Goal: Task Accomplishment & Management: Use online tool/utility

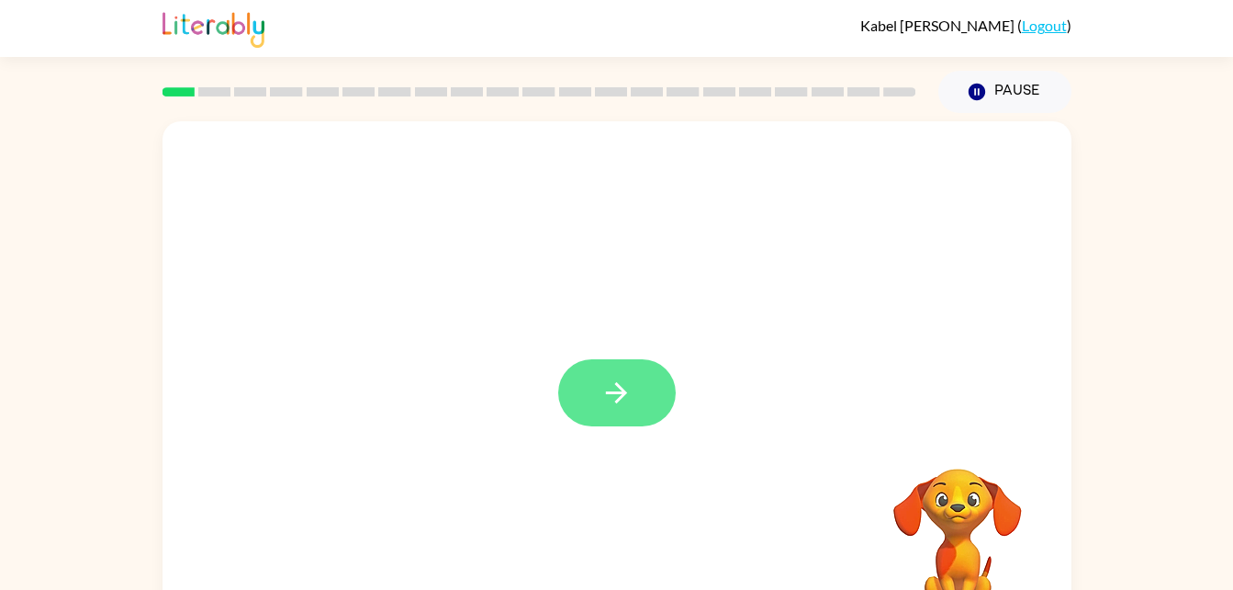
click at [608, 411] on button "button" at bounding box center [617, 392] width 118 height 67
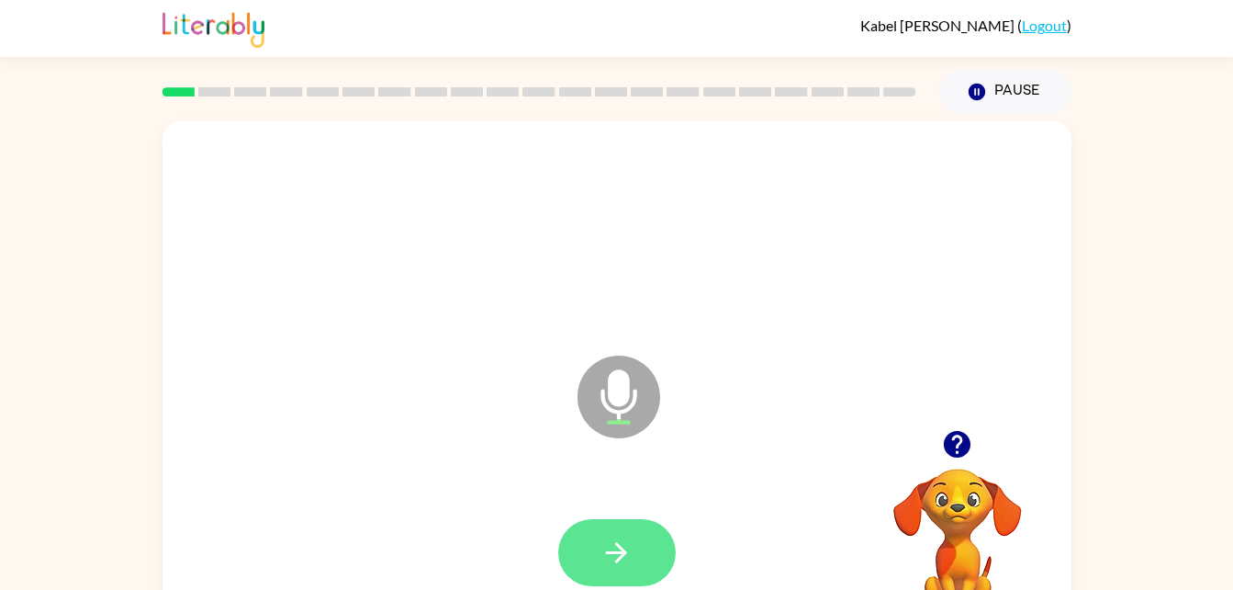
click at [611, 548] on icon "button" at bounding box center [617, 552] width 32 height 32
click at [600, 531] on button "button" at bounding box center [617, 552] width 118 height 67
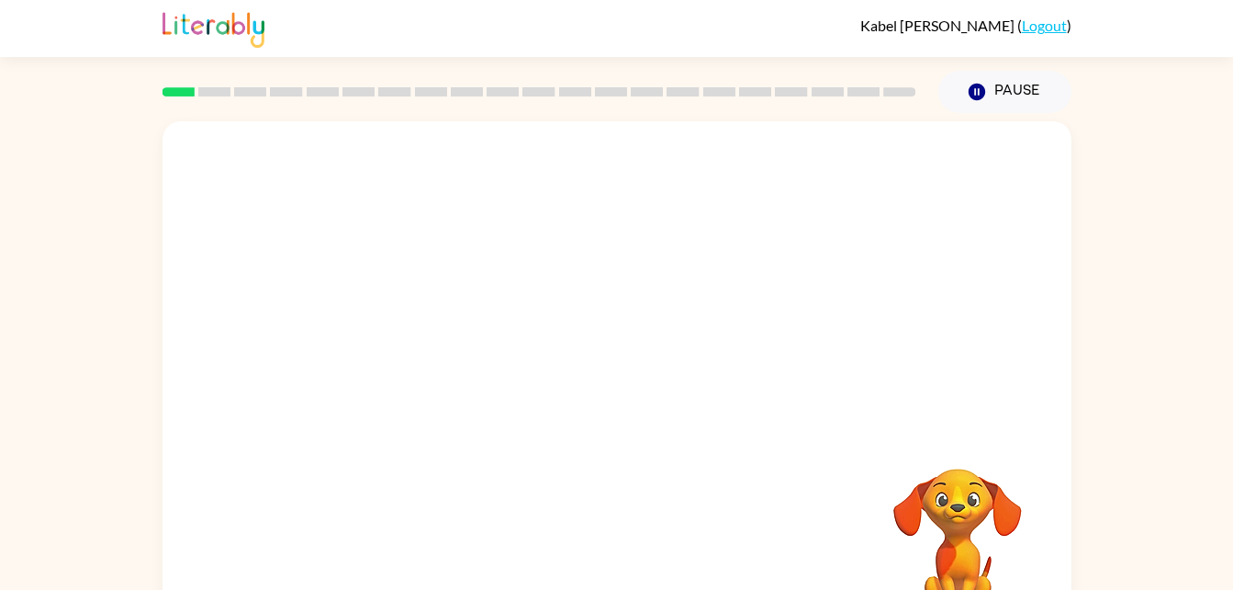
click at [600, 531] on div at bounding box center [617, 553] width 872 height 151
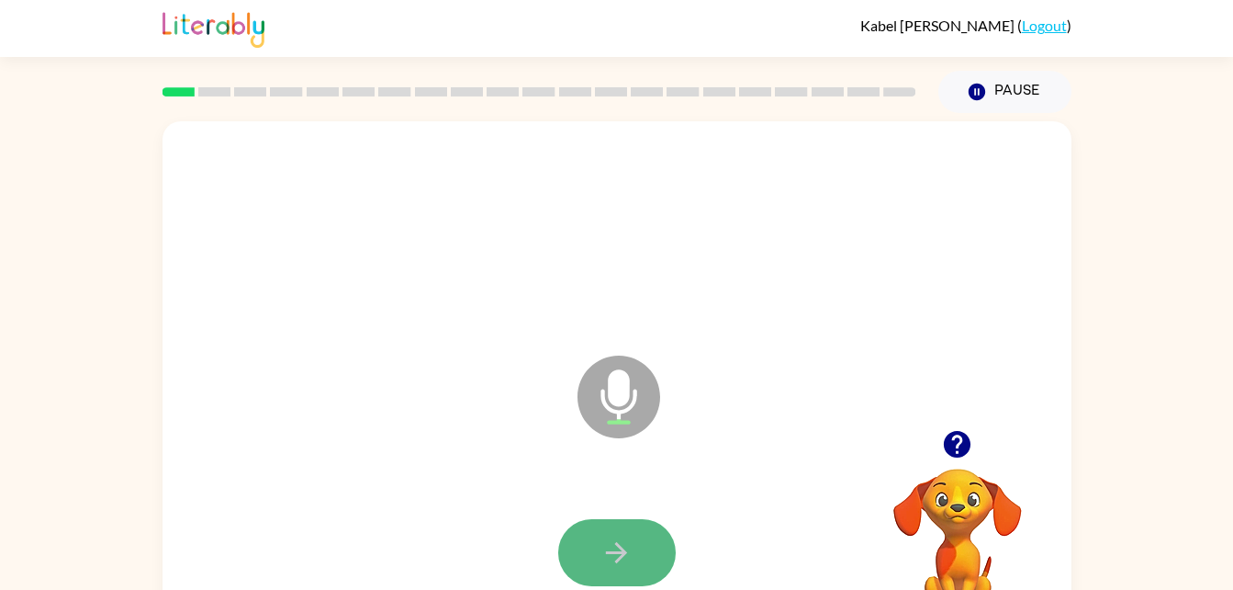
click at [615, 546] on icon "button" at bounding box center [617, 552] width 32 height 32
click at [618, 553] on icon "button" at bounding box center [616, 552] width 21 height 21
click at [623, 562] on icon "button" at bounding box center [617, 552] width 32 height 32
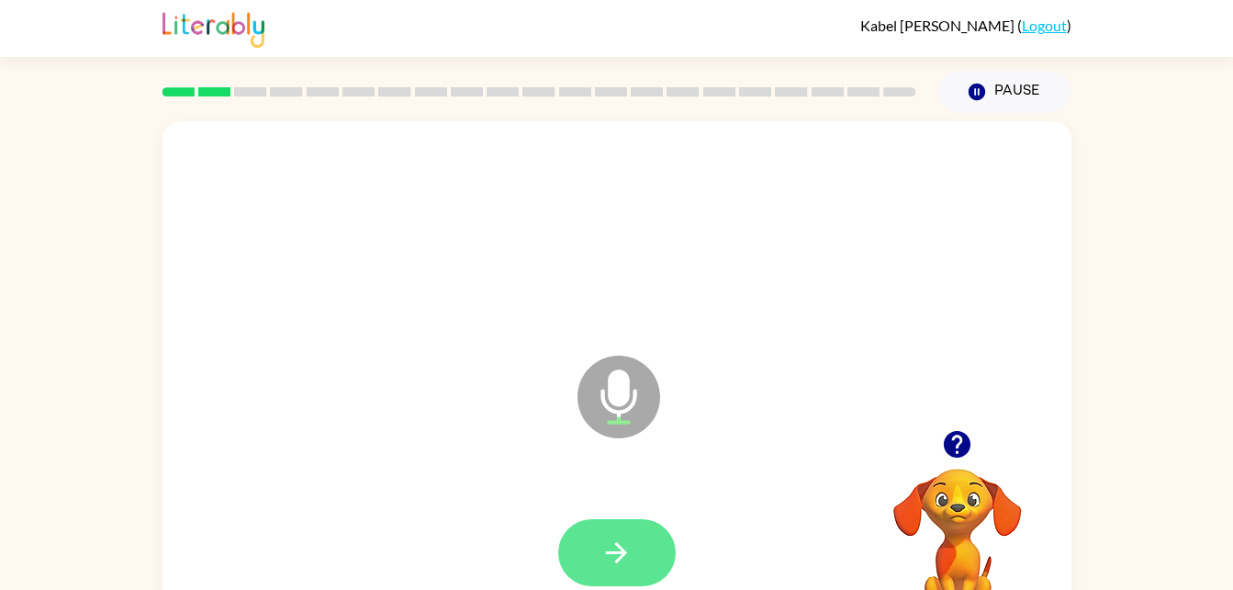
click at [601, 532] on button "button" at bounding box center [617, 552] width 118 height 67
click at [612, 536] on icon "button" at bounding box center [617, 552] width 32 height 32
drag, startPoint x: 612, startPoint y: 535, endPoint x: 618, endPoint y: 553, distance: 18.6
click at [618, 553] on icon "button" at bounding box center [616, 552] width 21 height 21
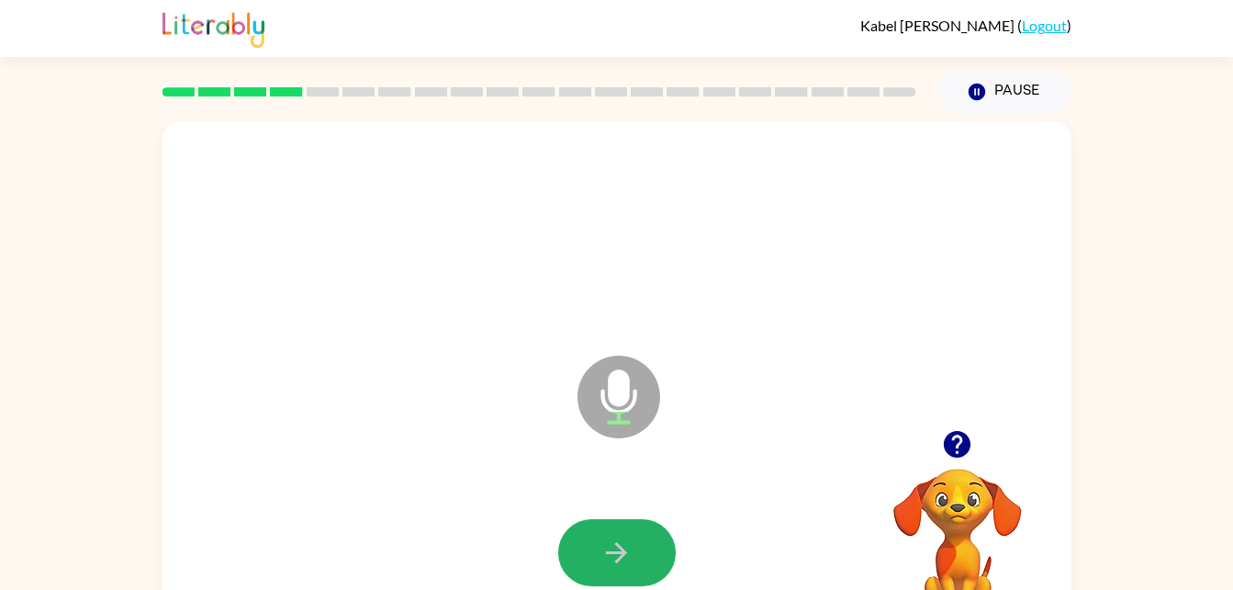
click at [618, 553] on icon "button" at bounding box center [616, 552] width 21 height 21
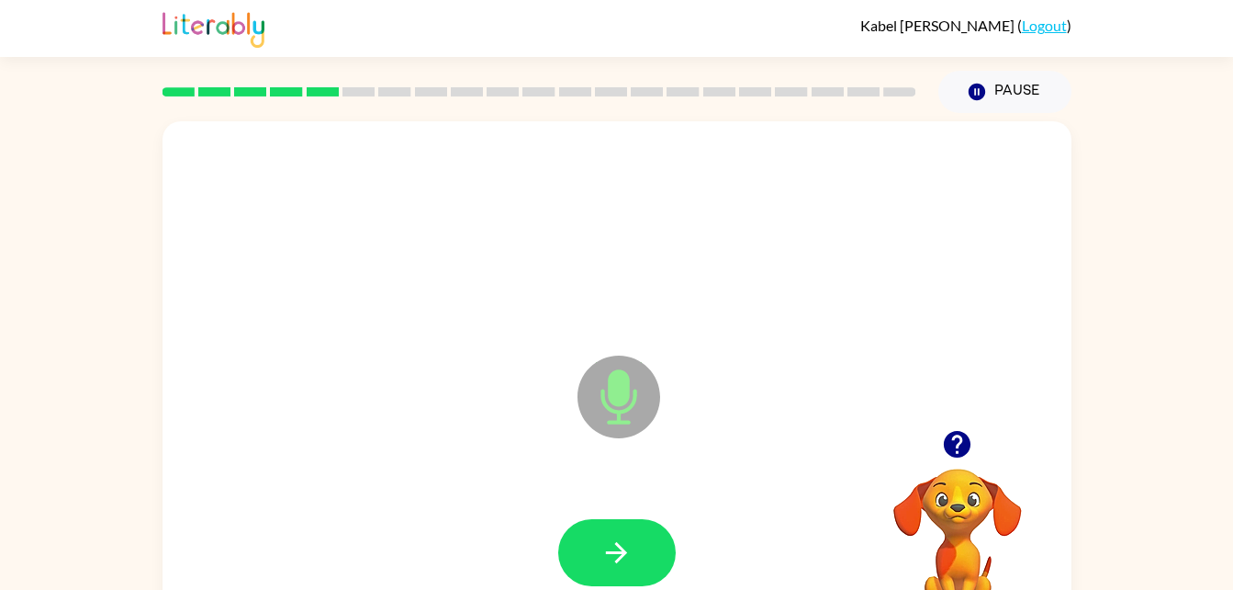
click at [618, 553] on icon "button" at bounding box center [616, 552] width 21 height 21
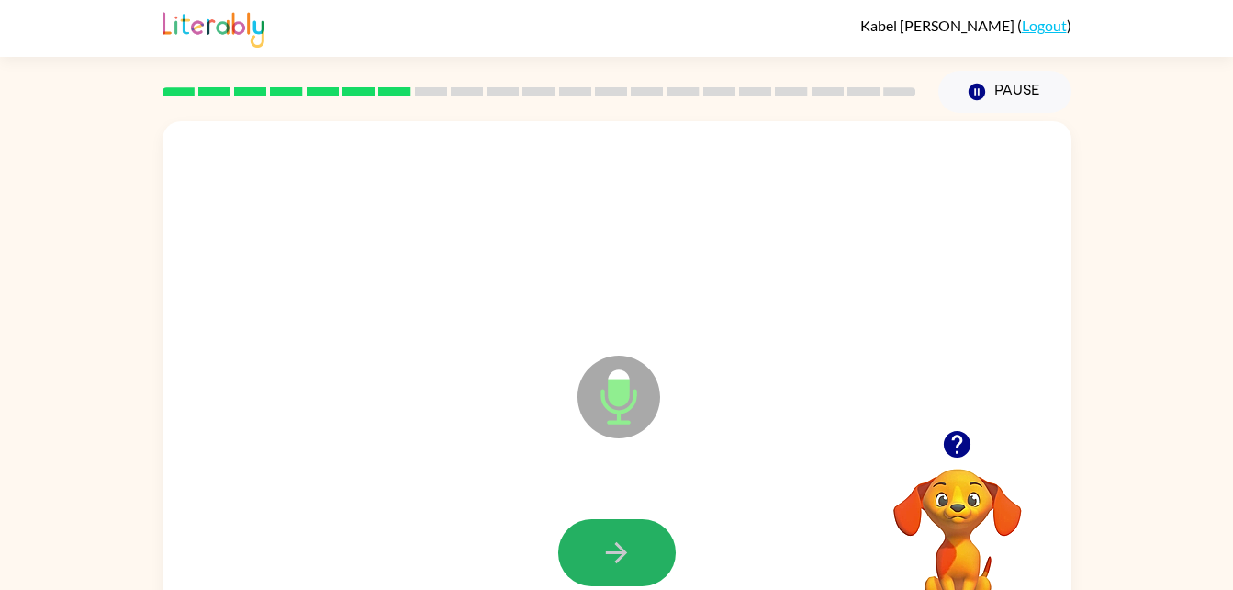
click at [618, 553] on icon "button" at bounding box center [616, 552] width 21 height 21
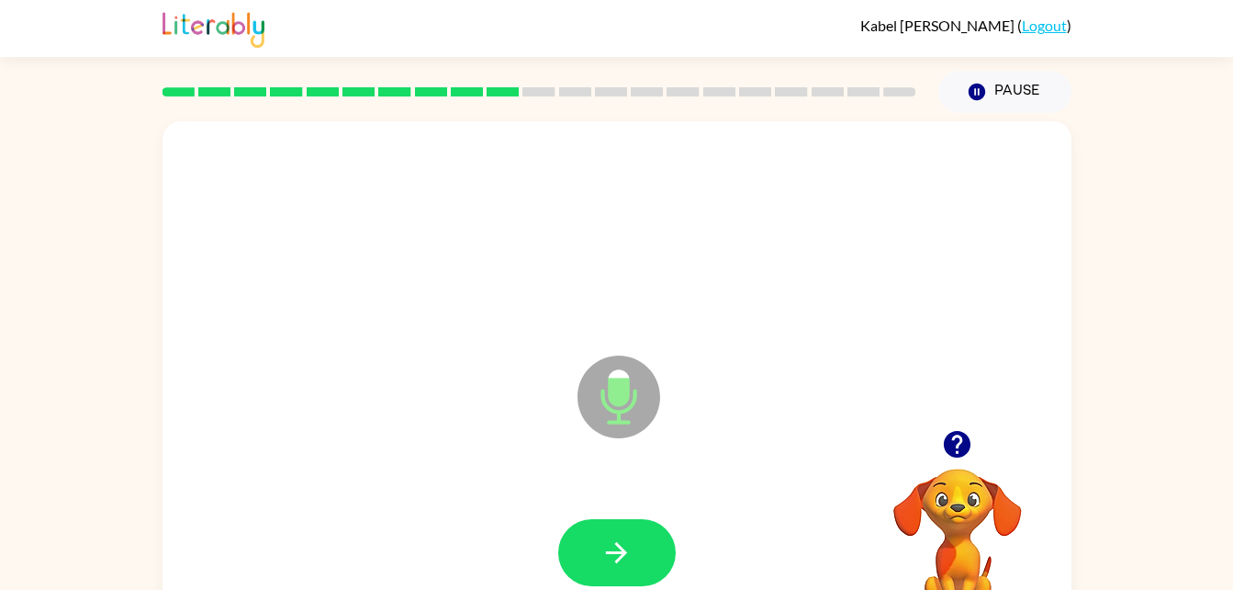
click at [618, 553] on icon "button" at bounding box center [616, 552] width 21 height 21
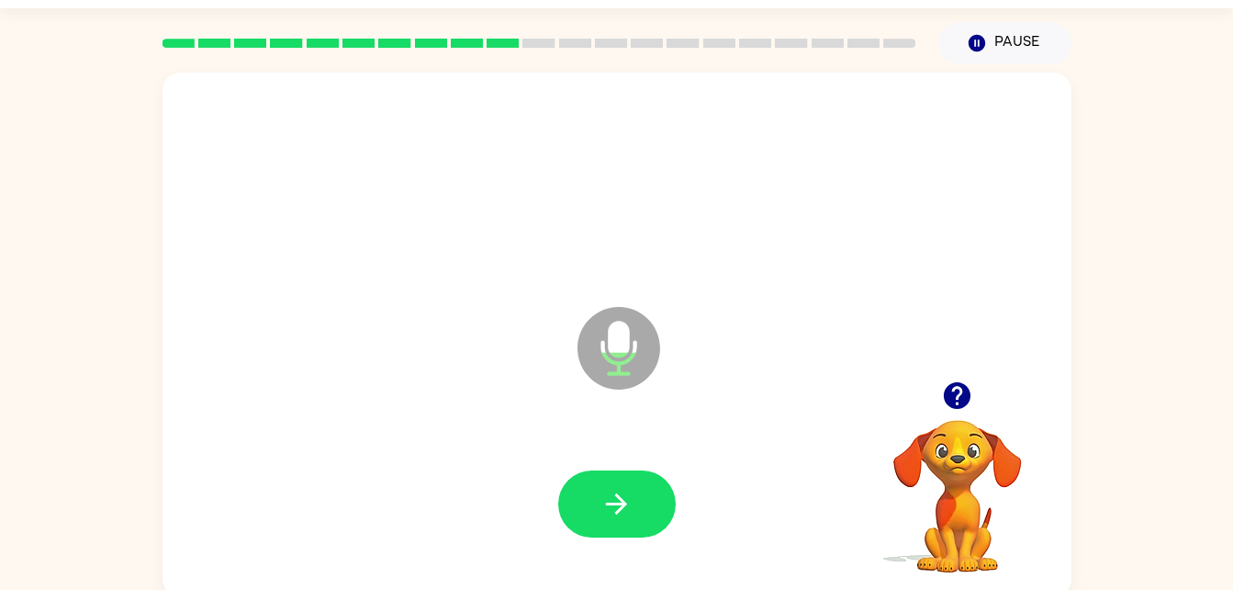
scroll to position [56, 0]
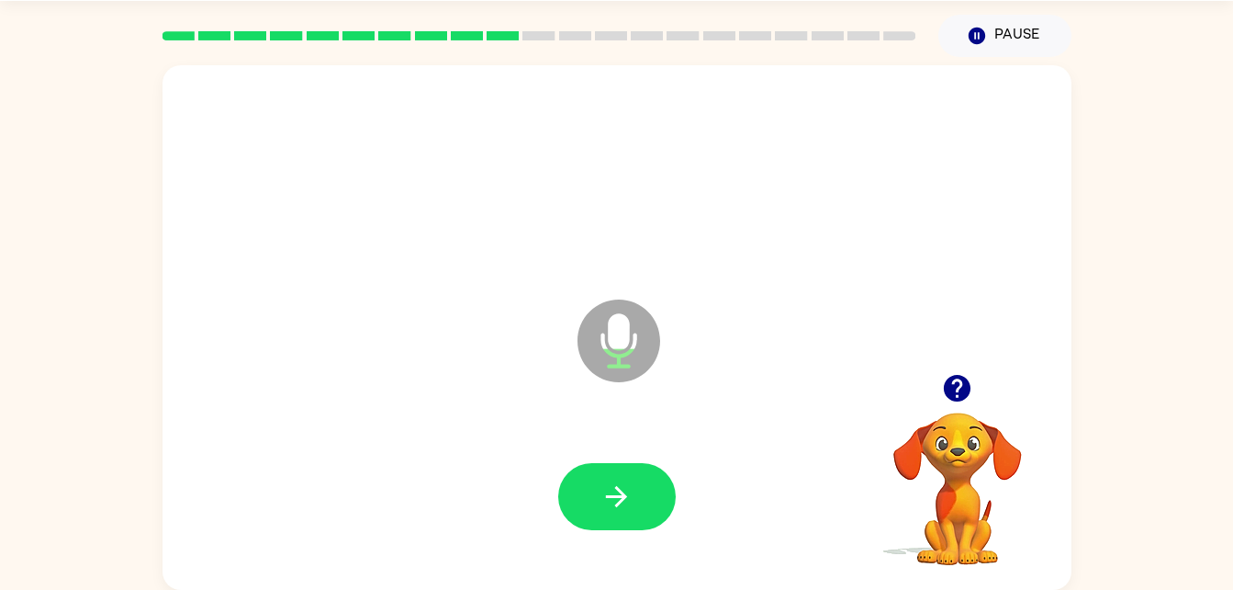
click at [618, 553] on div at bounding box center [617, 497] width 872 height 151
click at [609, 453] on div at bounding box center [617, 497] width 872 height 151
click at [613, 482] on icon "button" at bounding box center [617, 496] width 32 height 32
click at [650, 485] on button "button" at bounding box center [617, 496] width 118 height 67
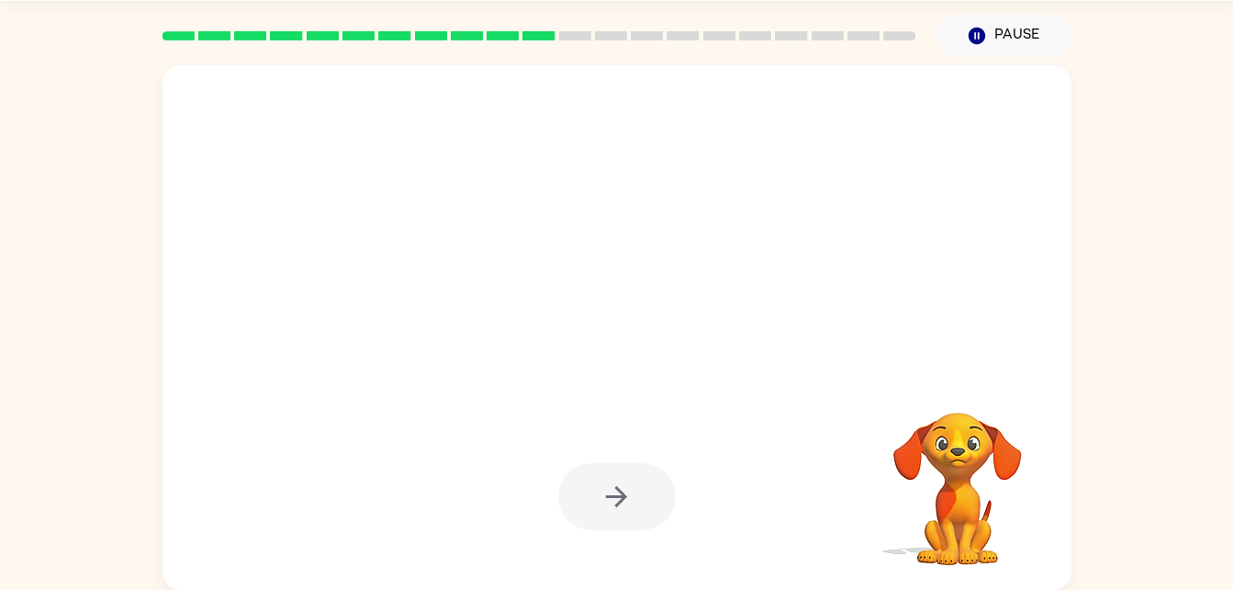
click at [619, 496] on div at bounding box center [617, 496] width 118 height 67
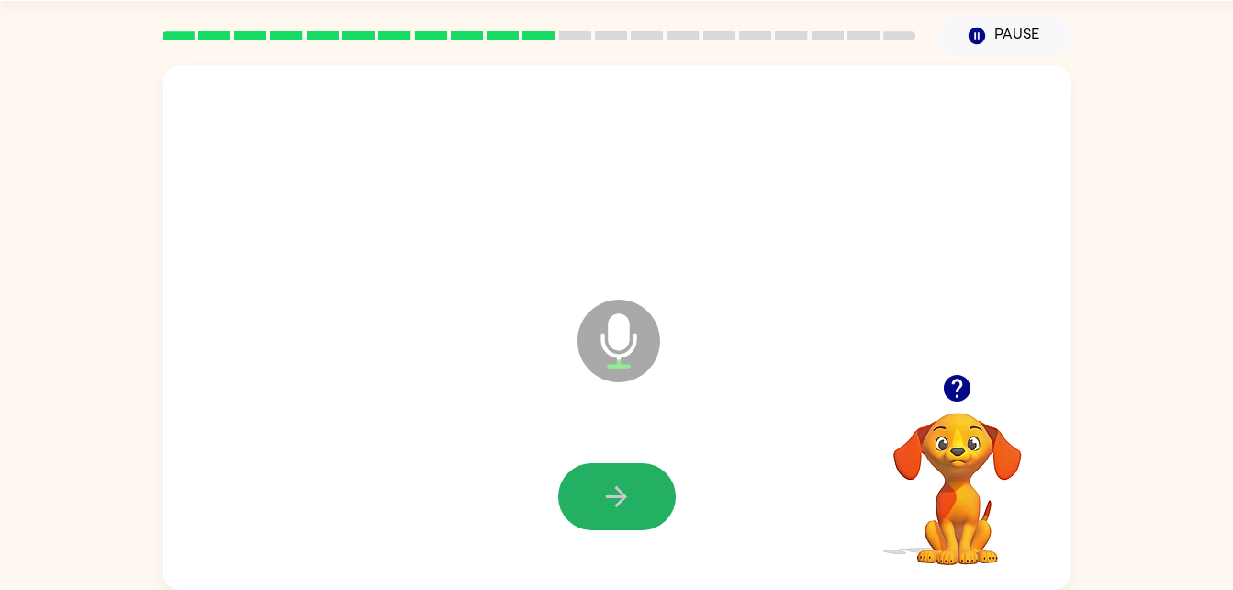
click at [619, 496] on icon "button" at bounding box center [616, 496] width 21 height 21
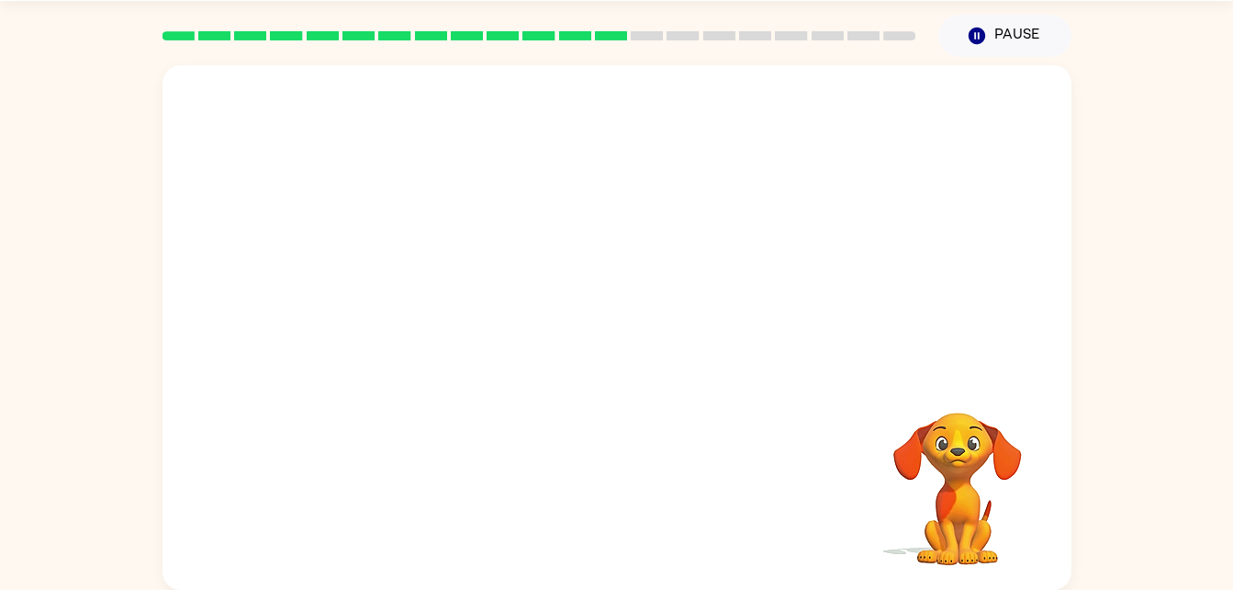
click at [619, 496] on div "Your browser must support playing .mp4 files to use Literably. Please try using…" at bounding box center [617, 327] width 909 height 524
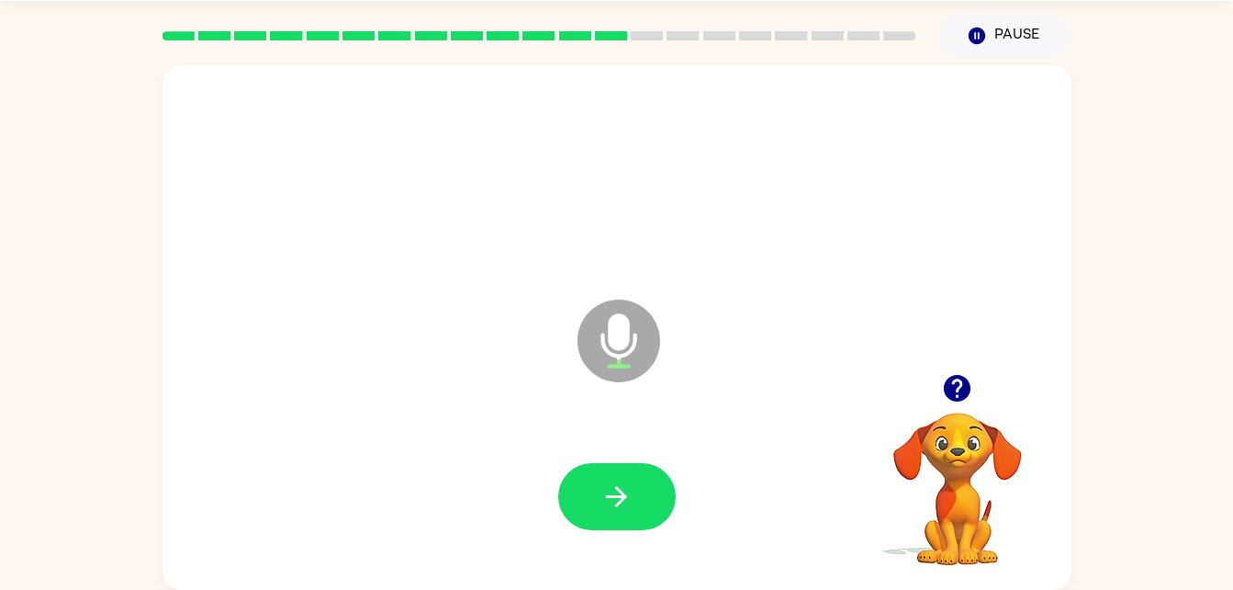
click at [619, 496] on icon "button" at bounding box center [616, 496] width 21 height 21
drag, startPoint x: 619, startPoint y: 496, endPoint x: 609, endPoint y: 478, distance: 21.0
drag, startPoint x: 609, startPoint y: 478, endPoint x: 615, endPoint y: 498, distance: 21.2
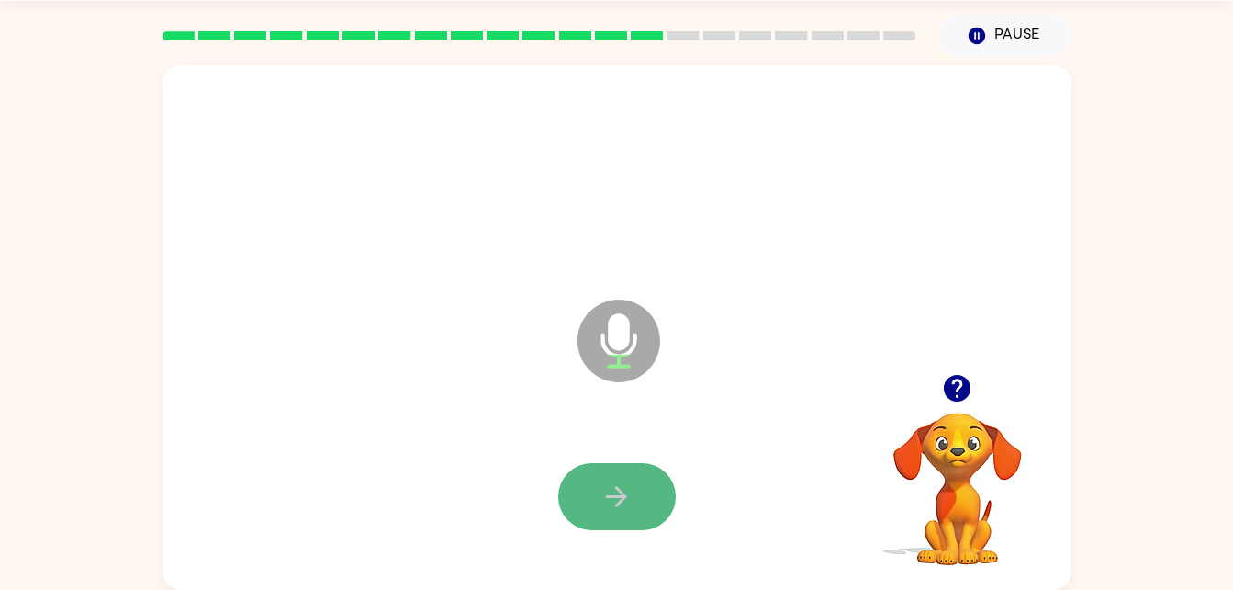
click at [615, 498] on icon "button" at bounding box center [617, 496] width 32 height 32
click at [323, 344] on div "Microphone The Microphone is here when it is your turn to talk" at bounding box center [617, 327] width 909 height 524
click at [585, 497] on button "button" at bounding box center [617, 496] width 118 height 67
click at [614, 492] on icon "button" at bounding box center [617, 496] width 32 height 32
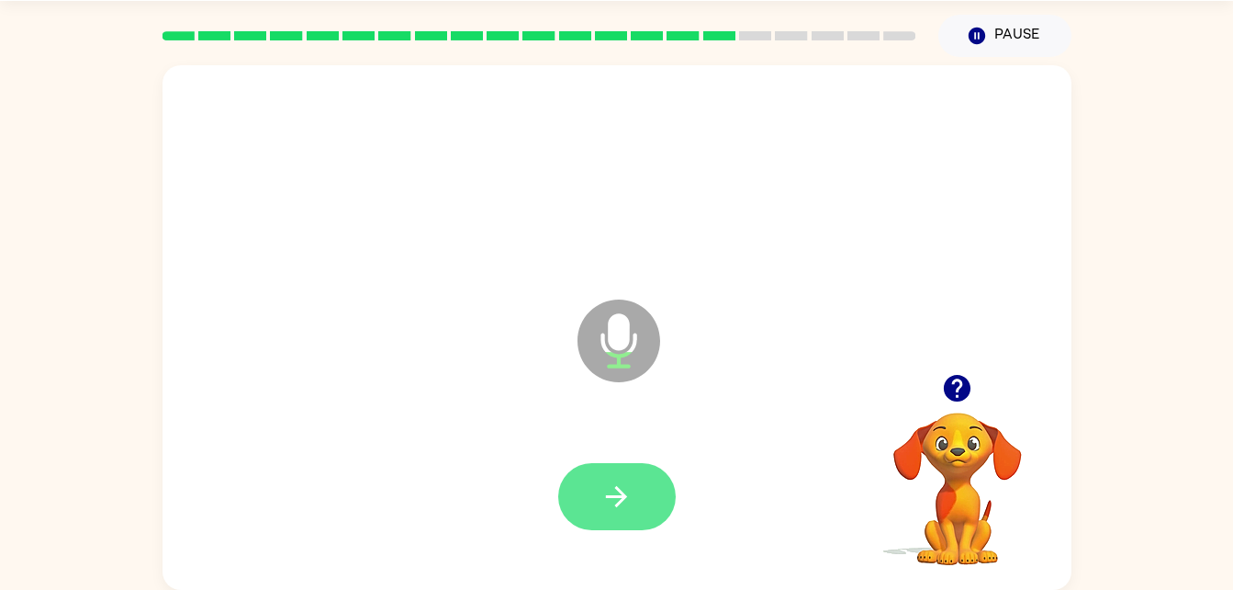
click at [616, 486] on icon "button" at bounding box center [617, 496] width 32 height 32
click at [616, 493] on icon "button" at bounding box center [617, 496] width 32 height 32
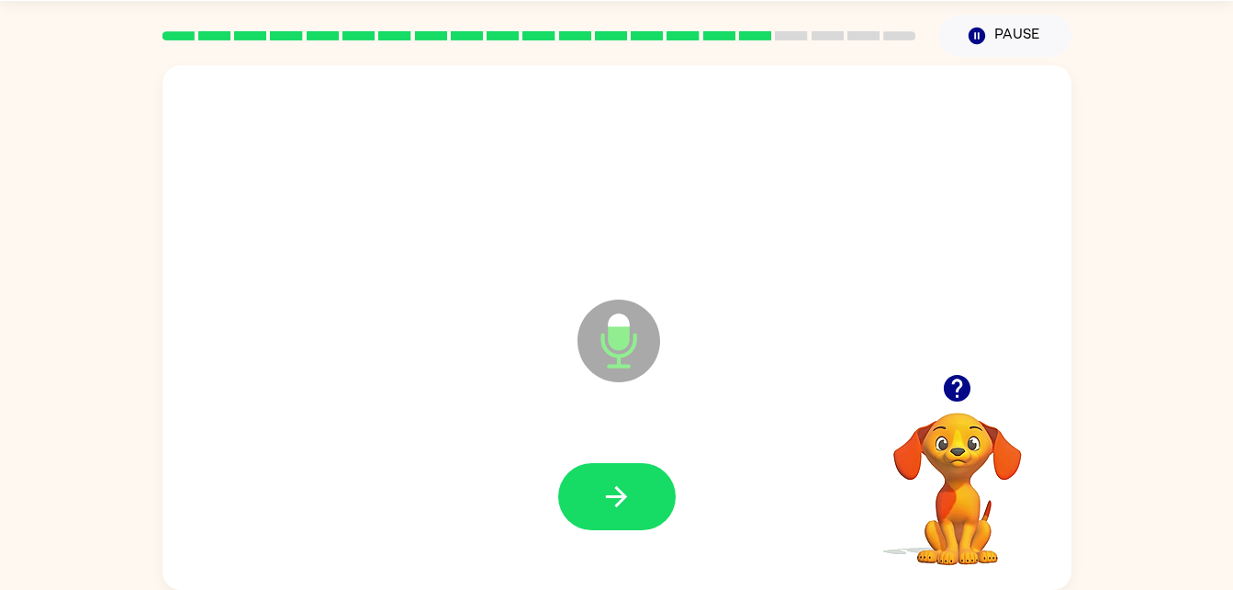
click at [616, 493] on icon "button" at bounding box center [617, 496] width 32 height 32
drag, startPoint x: 616, startPoint y: 493, endPoint x: 644, endPoint y: 370, distance: 126.1
click at [644, 370] on div "Microphone The Microphone is here when it is your turn to talk" at bounding box center [617, 327] width 909 height 524
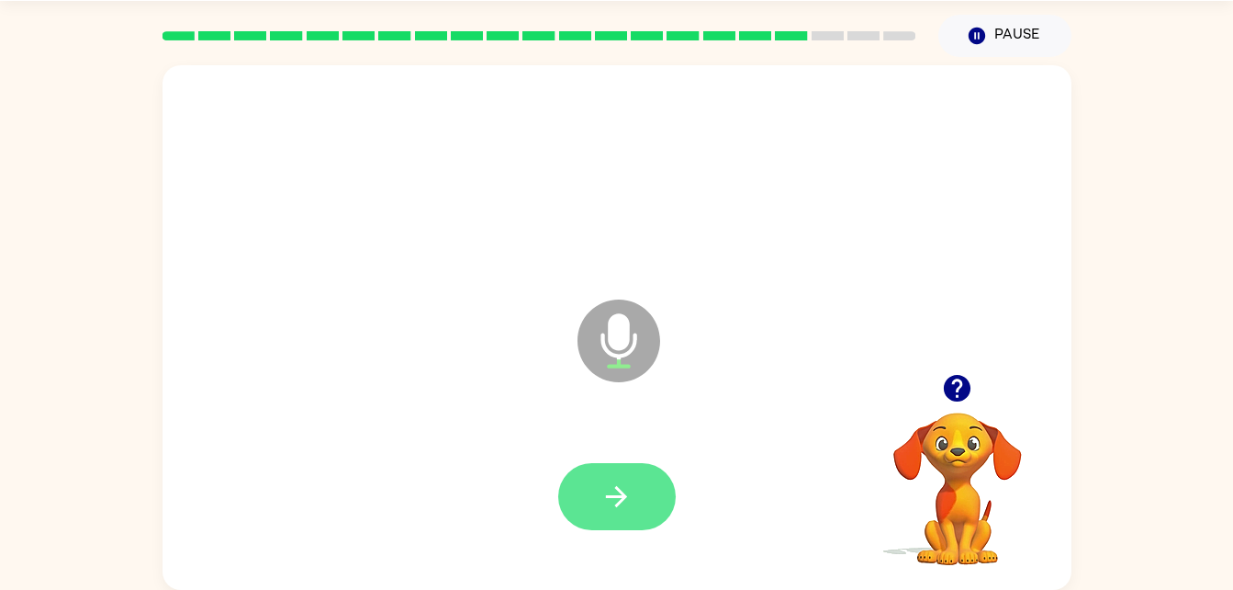
click at [622, 486] on icon "button" at bounding box center [617, 496] width 32 height 32
click at [608, 485] on icon "button" at bounding box center [617, 496] width 32 height 32
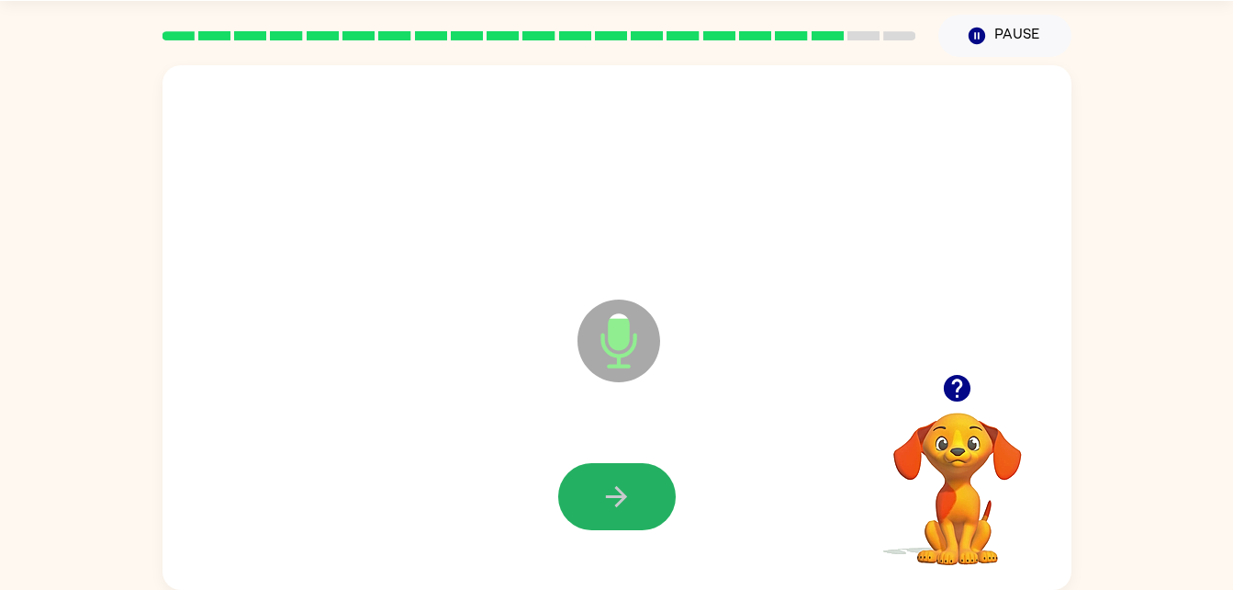
click at [608, 485] on icon "button" at bounding box center [617, 496] width 32 height 32
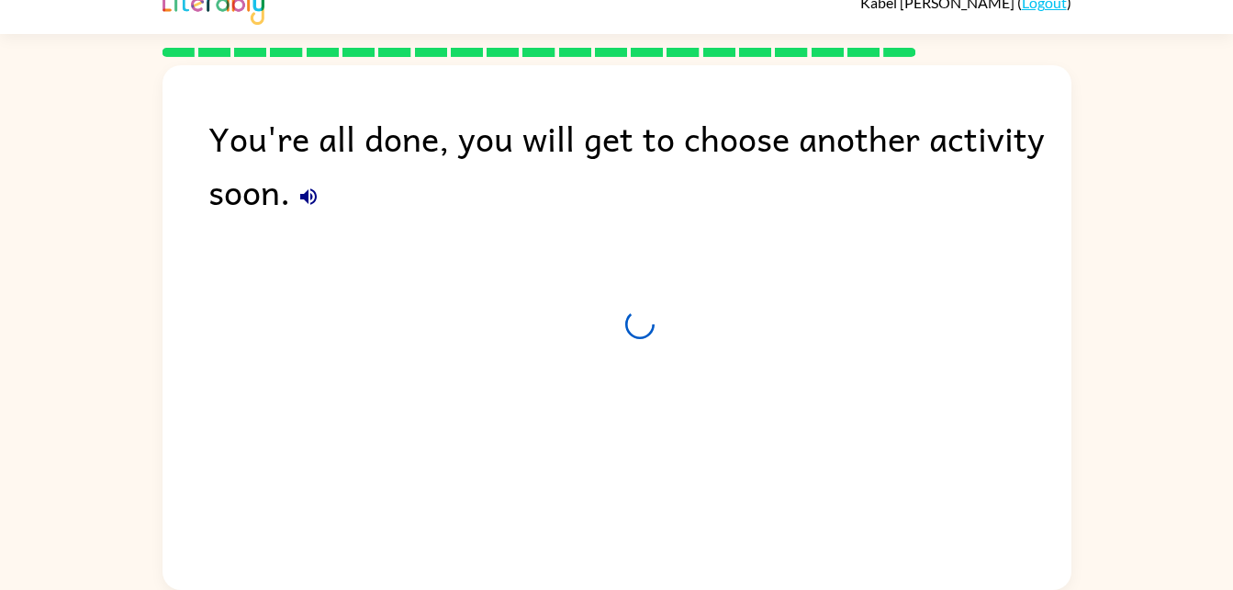
scroll to position [23, 0]
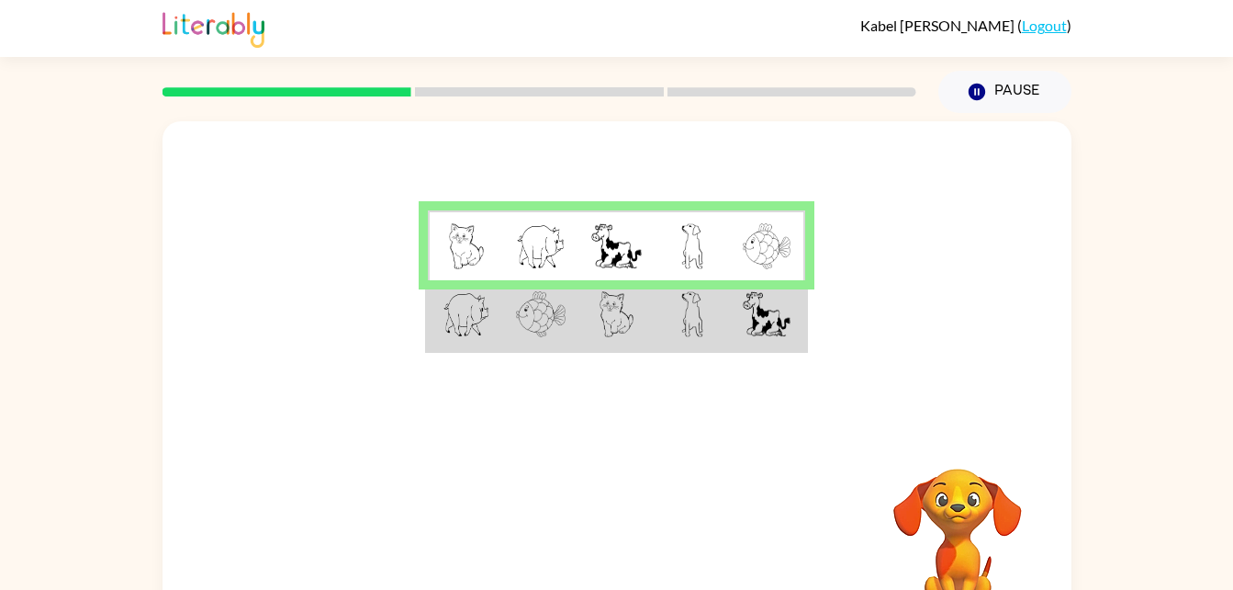
click at [544, 331] on img at bounding box center [541, 314] width 50 height 46
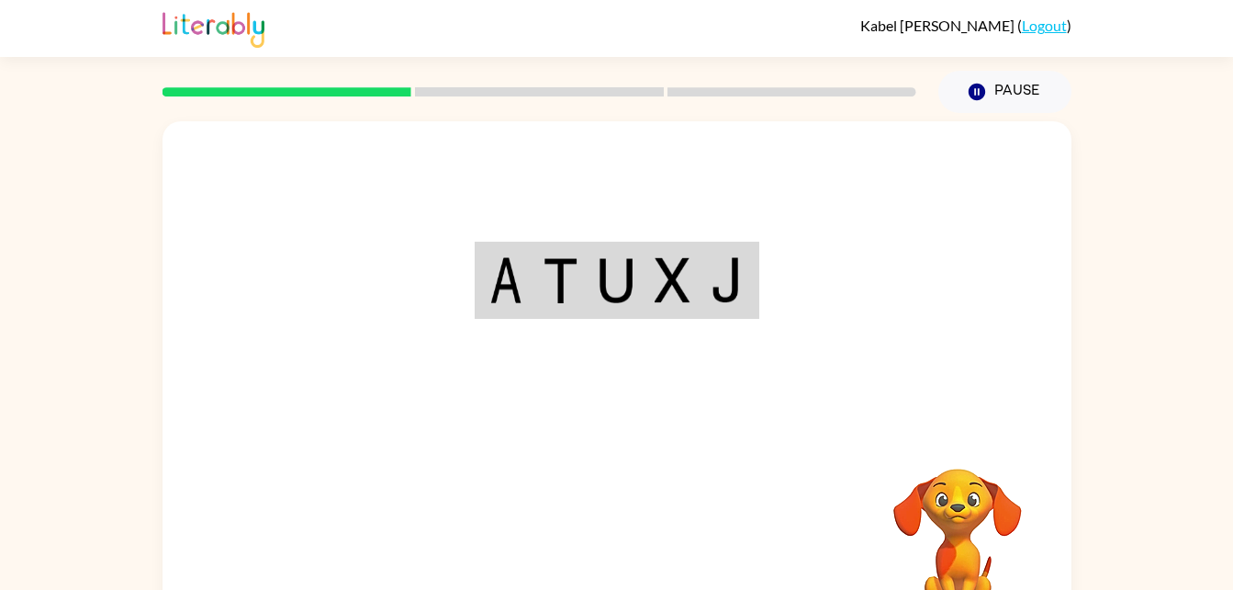
click at [637, 535] on div "Your browser must support playing .mp4 files to use Literably. Please try using…" at bounding box center [617, 383] width 909 height 524
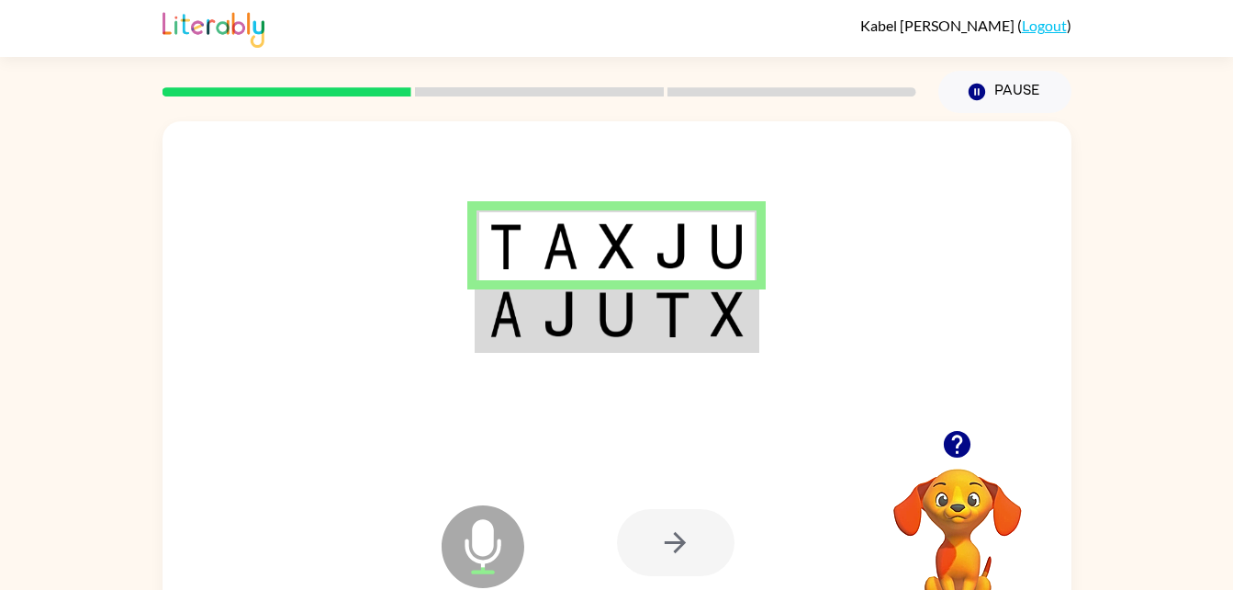
click at [638, 297] on td at bounding box center [617, 315] width 56 height 71
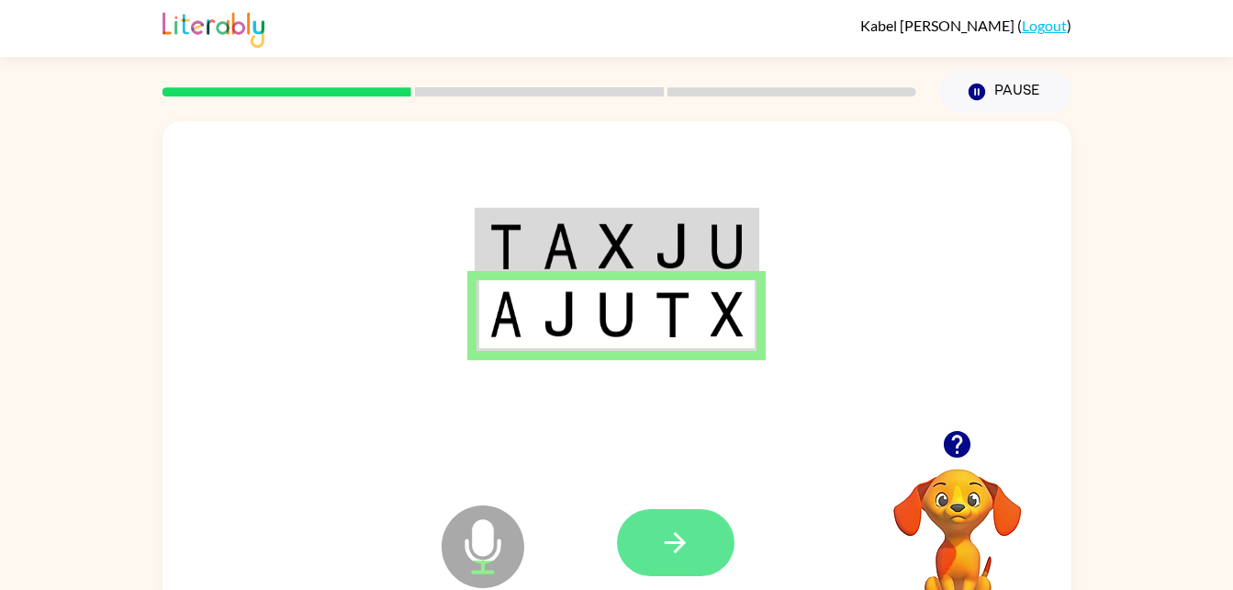
click at [692, 544] on button "button" at bounding box center [676, 542] width 118 height 67
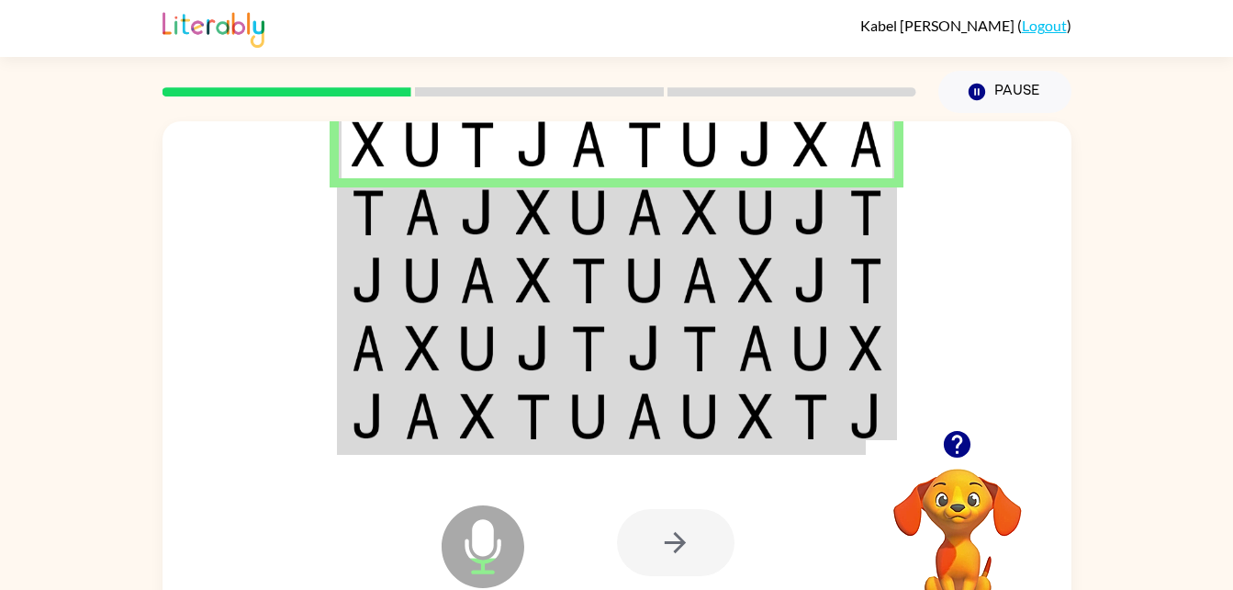
click at [378, 220] on img at bounding box center [368, 212] width 33 height 46
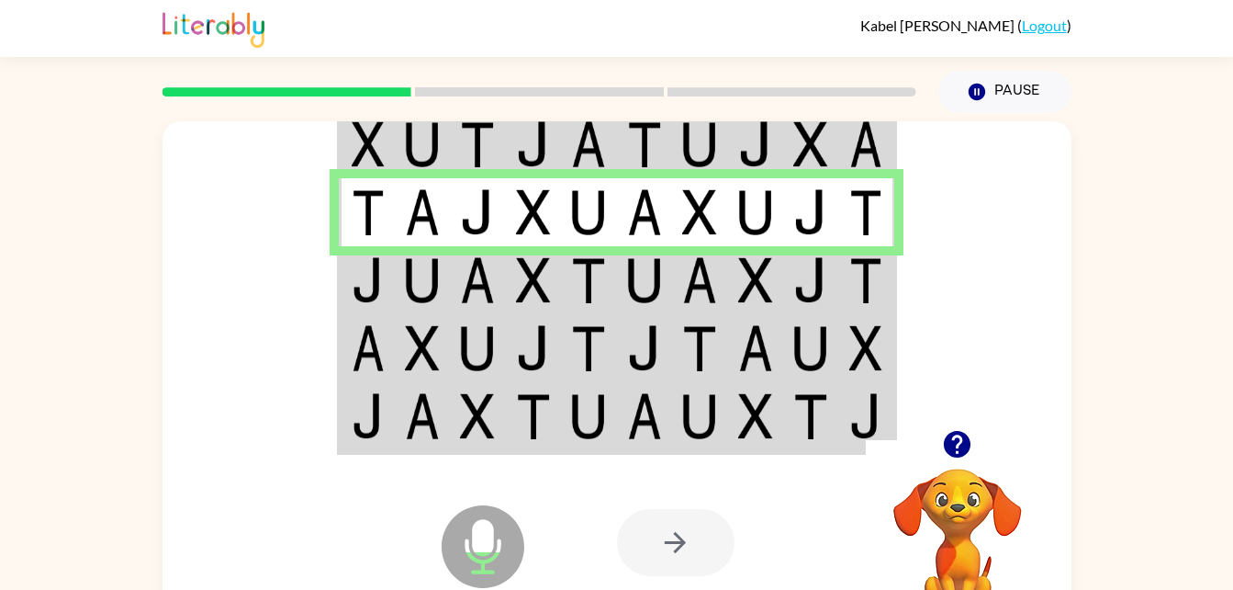
click at [387, 298] on td at bounding box center [367, 280] width 56 height 68
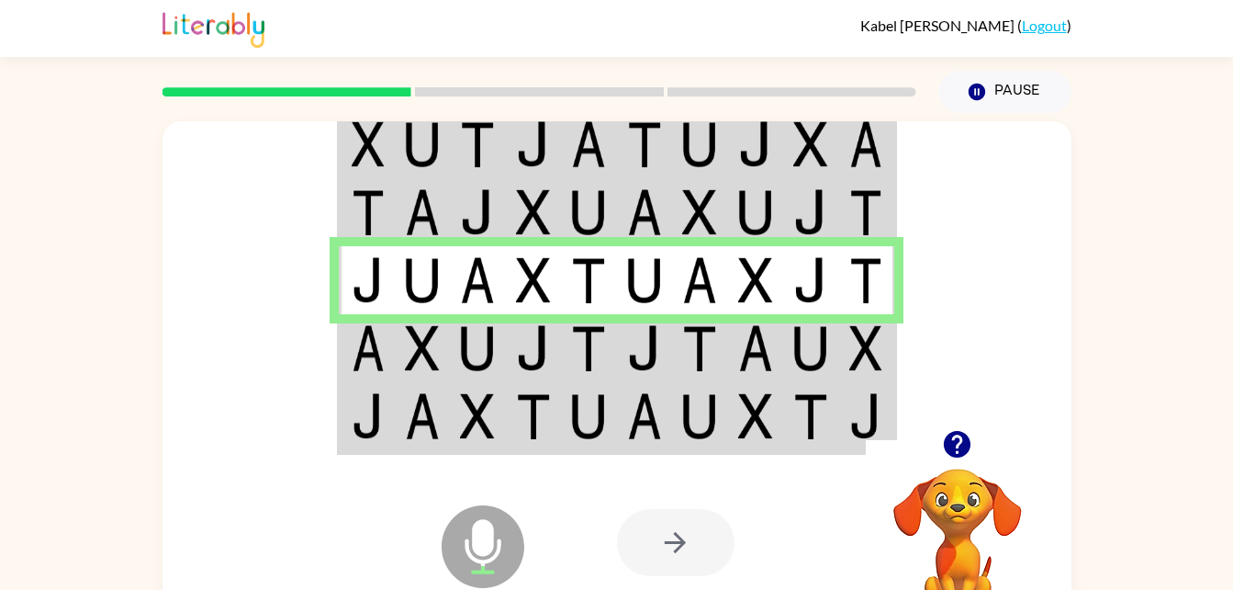
click at [405, 351] on img at bounding box center [422, 348] width 35 height 46
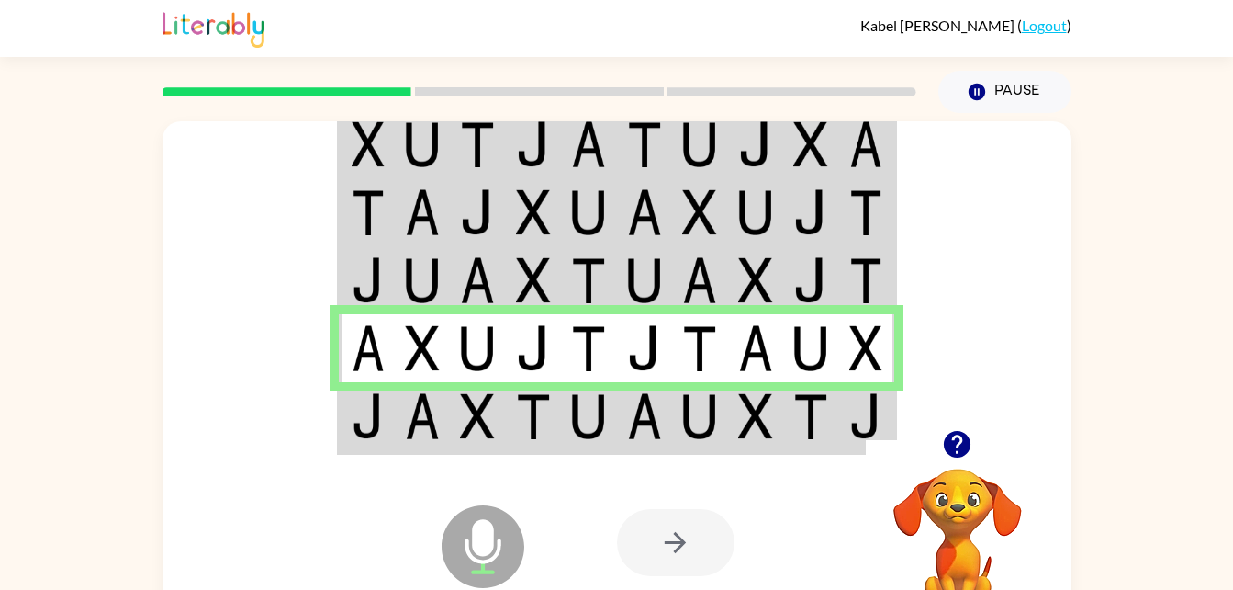
drag, startPoint x: 405, startPoint y: 351, endPoint x: 442, endPoint y: 415, distance: 74.0
click at [442, 415] on tbody at bounding box center [617, 280] width 556 height 344
click at [442, 415] on td at bounding box center [423, 417] width 56 height 71
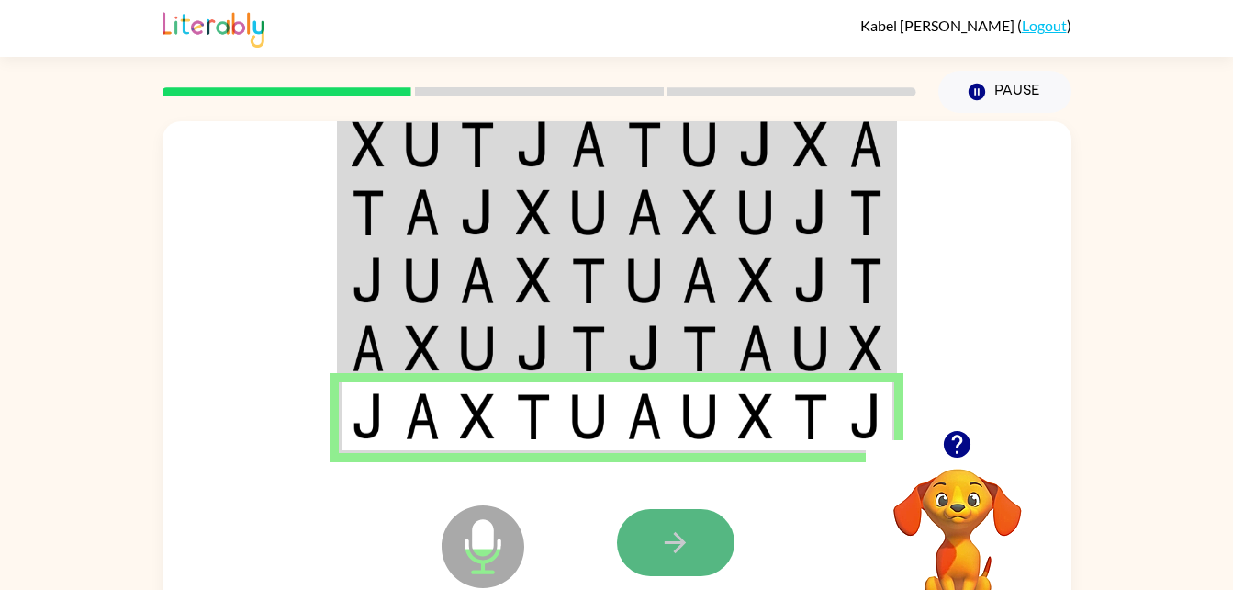
click at [703, 557] on button "button" at bounding box center [676, 542] width 118 height 67
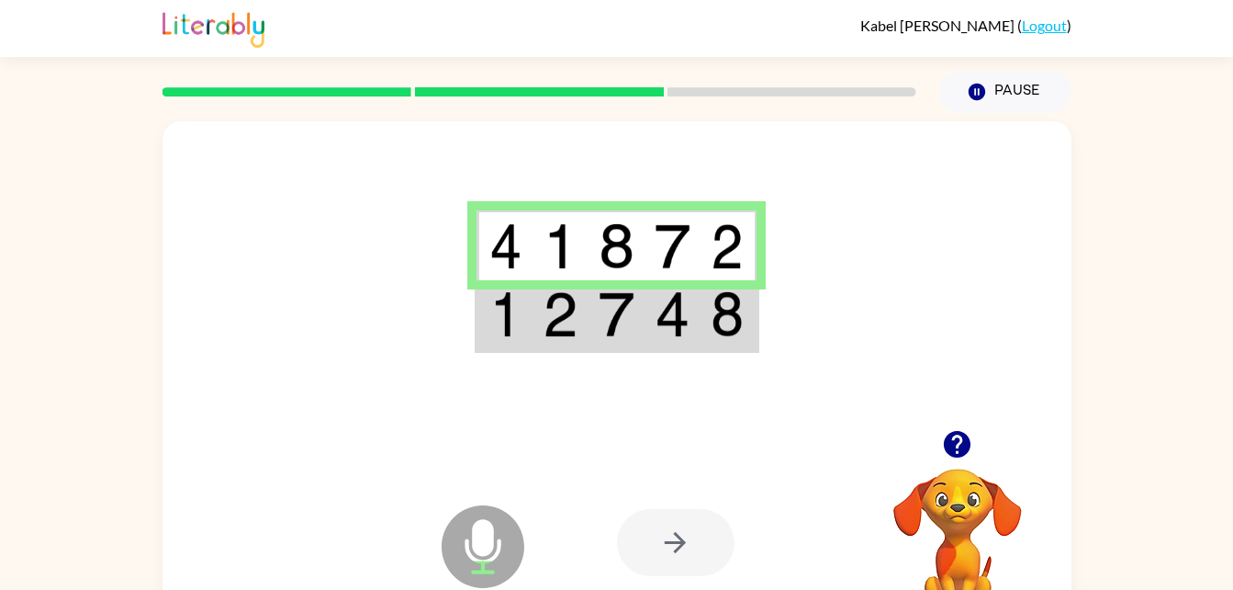
click at [716, 308] on img at bounding box center [727, 314] width 33 height 46
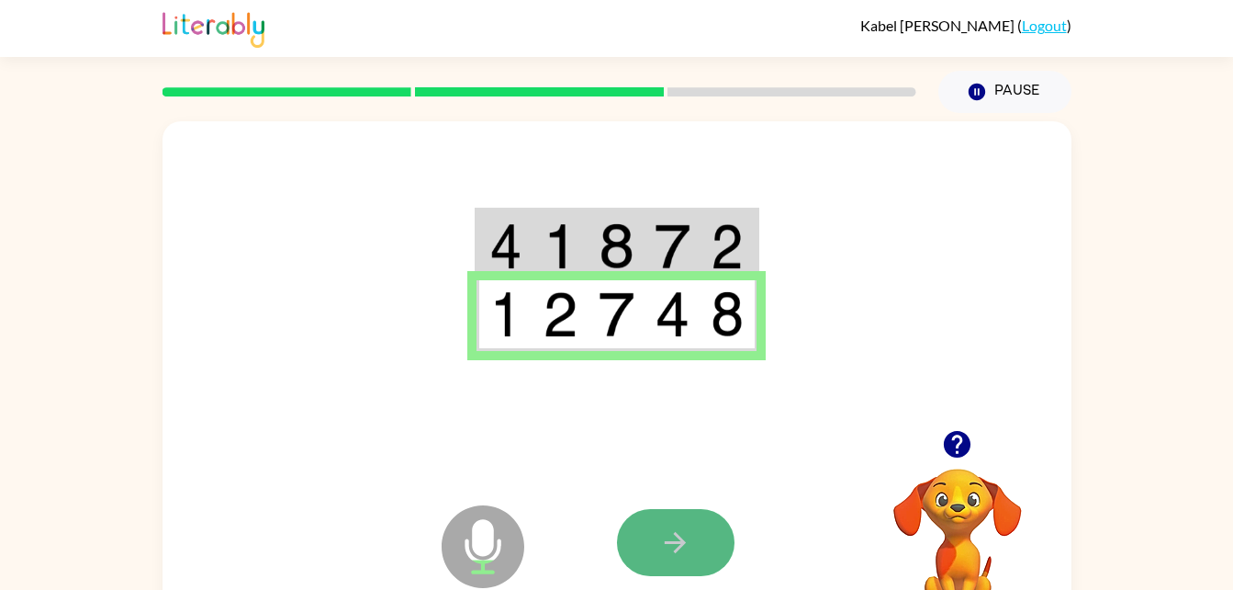
click at [691, 546] on icon "button" at bounding box center [675, 542] width 32 height 32
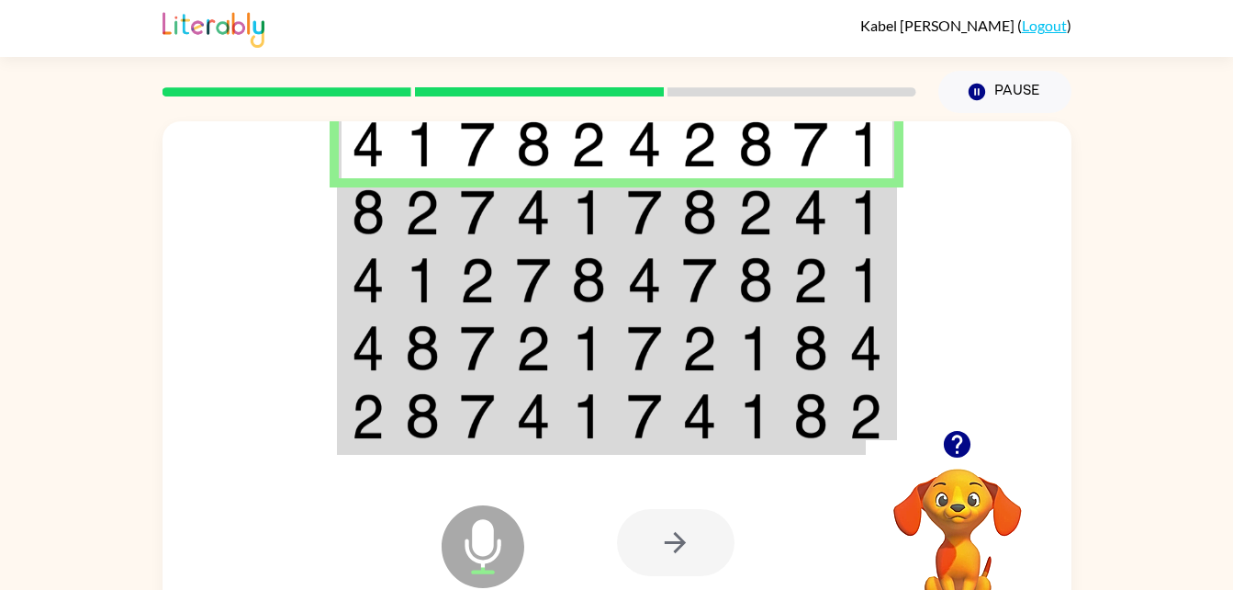
click at [367, 212] on img at bounding box center [368, 212] width 33 height 46
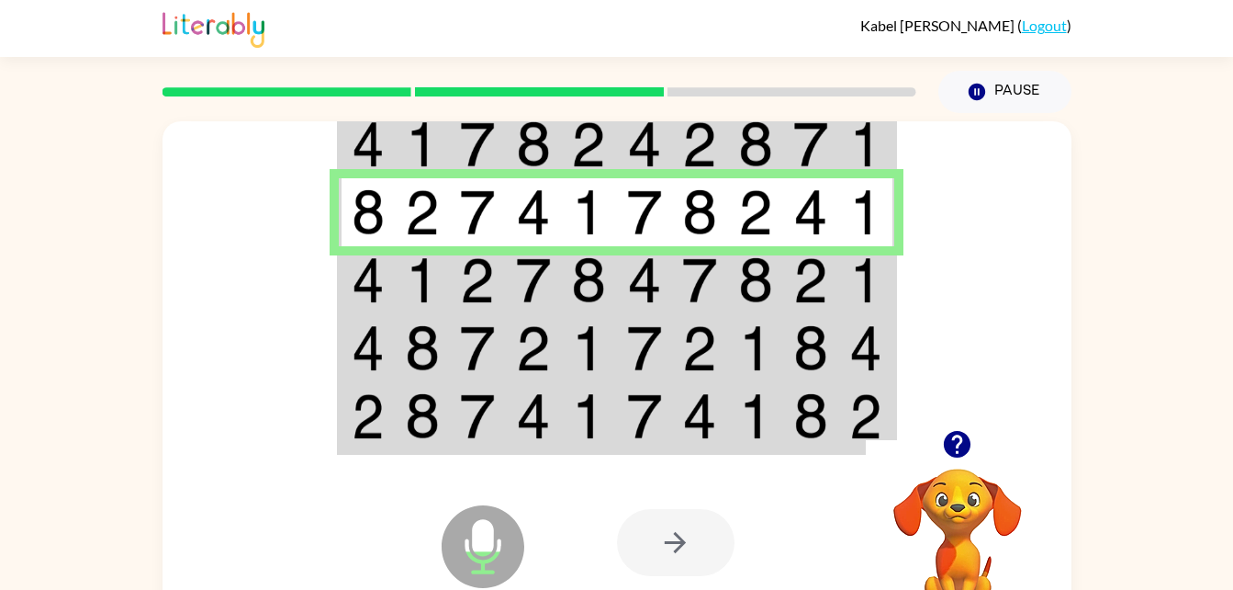
click at [388, 291] on td at bounding box center [367, 280] width 56 height 68
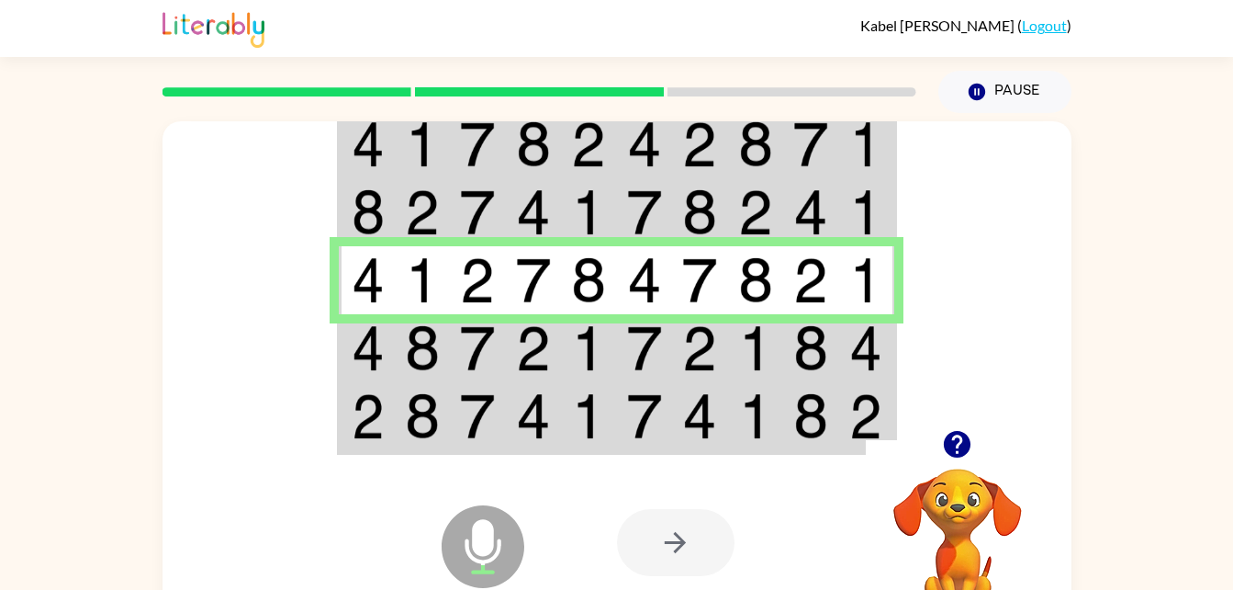
click at [302, 347] on div at bounding box center [617, 275] width 909 height 309
click at [377, 351] on img at bounding box center [368, 348] width 33 height 46
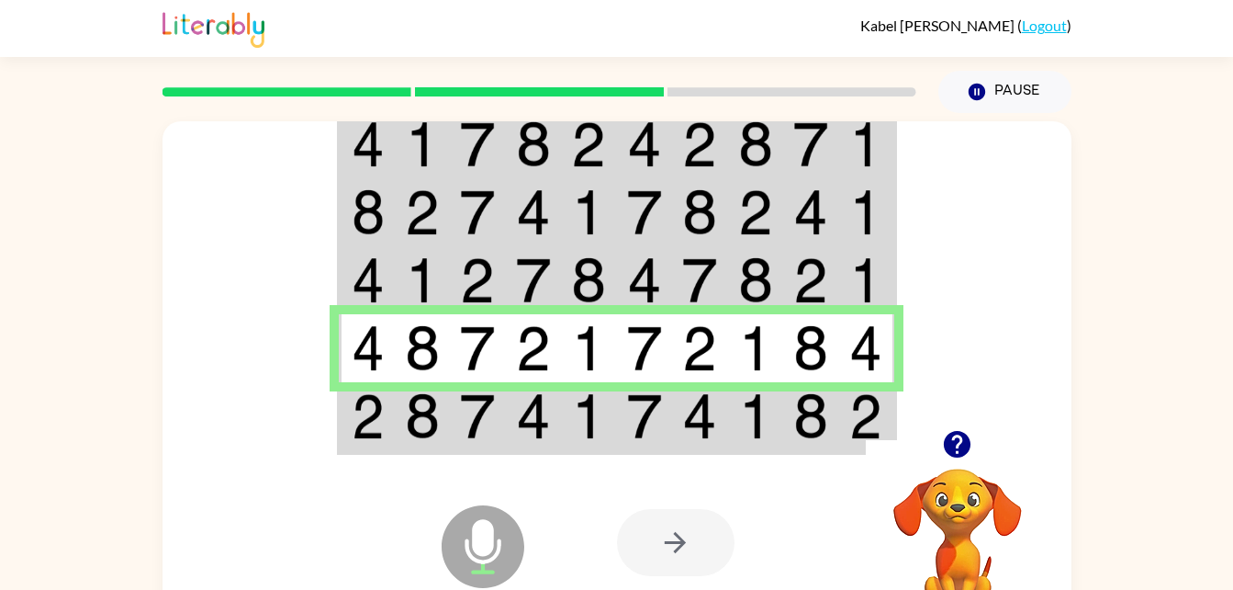
click at [351, 447] on div "Microphone The Microphone is here when it is your turn to talk" at bounding box center [437, 500] width 183 height 122
click at [400, 397] on td at bounding box center [423, 417] width 56 height 71
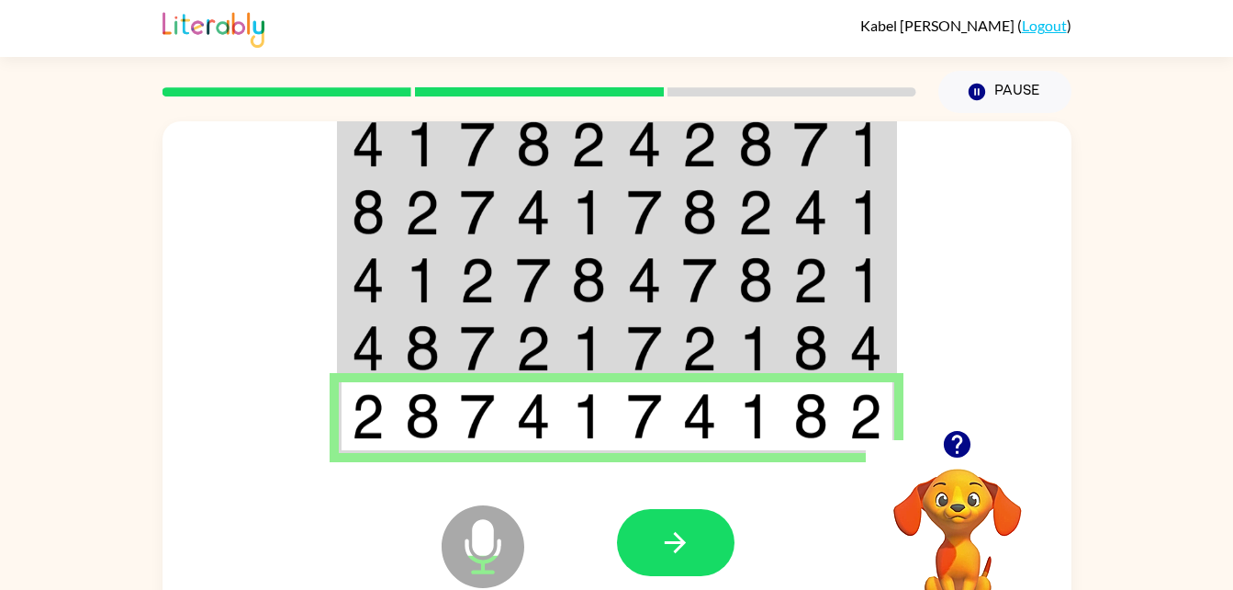
click at [401, 429] on td at bounding box center [423, 417] width 56 height 71
click at [701, 539] on button "button" at bounding box center [676, 542] width 118 height 67
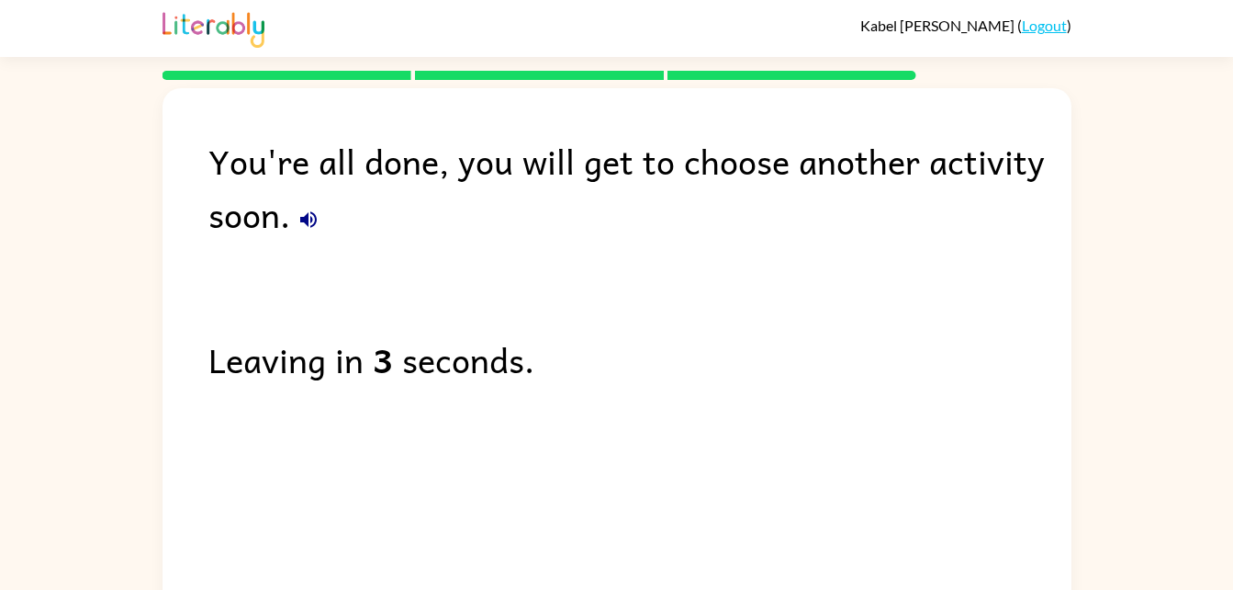
click at [0, 501] on html "Kabel Reaves ( Logout ) You're all done, you will get to choose another activit…" at bounding box center [616, 306] width 1233 height 613
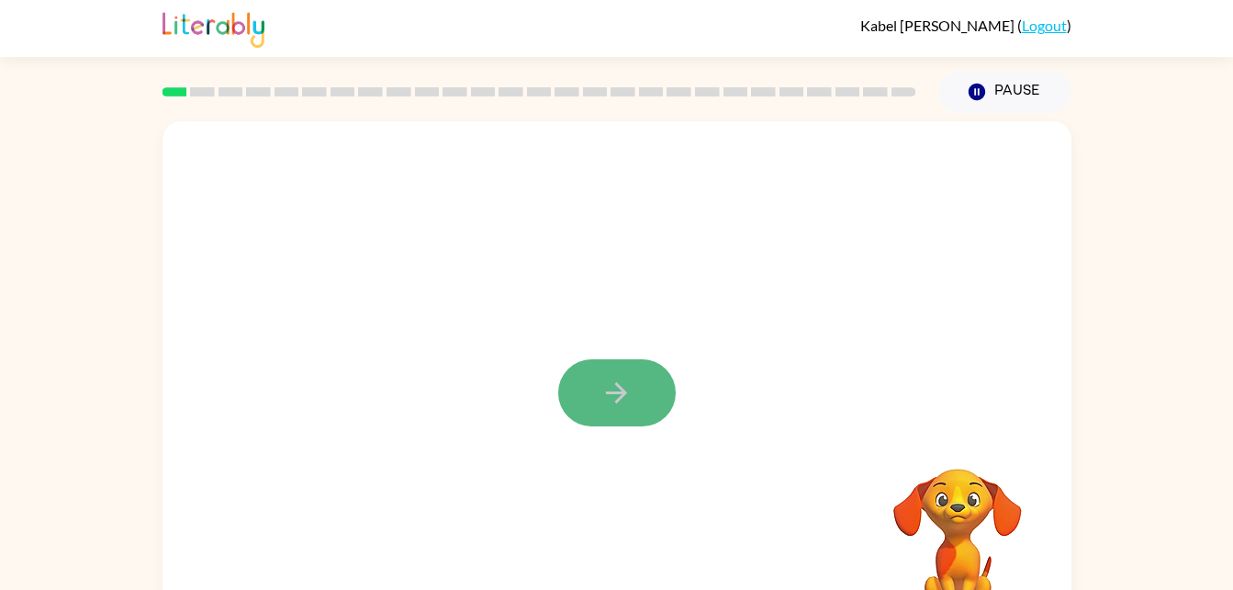
click at [590, 384] on button "button" at bounding box center [617, 392] width 118 height 67
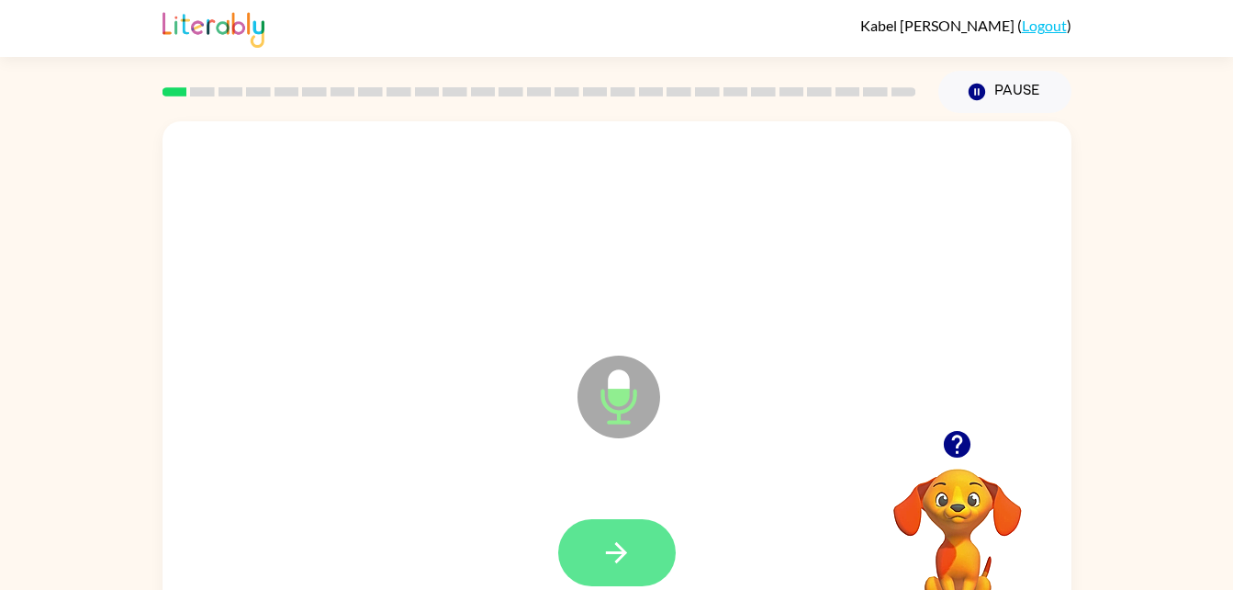
click at [602, 526] on button "button" at bounding box center [617, 552] width 118 height 67
click at [601, 574] on button "button" at bounding box center [617, 552] width 118 height 67
click at [580, 582] on button "button" at bounding box center [617, 552] width 118 height 67
click at [603, 534] on button "button" at bounding box center [617, 552] width 118 height 67
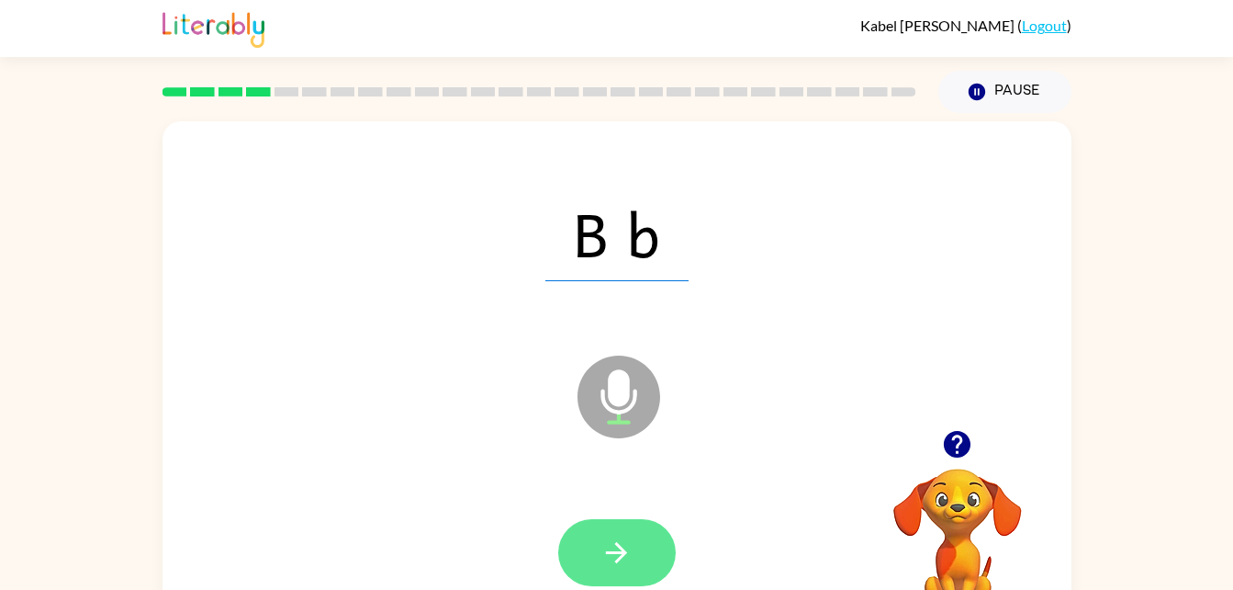
click at [619, 568] on button "button" at bounding box center [617, 552] width 118 height 67
click at [626, 575] on button "button" at bounding box center [617, 552] width 118 height 67
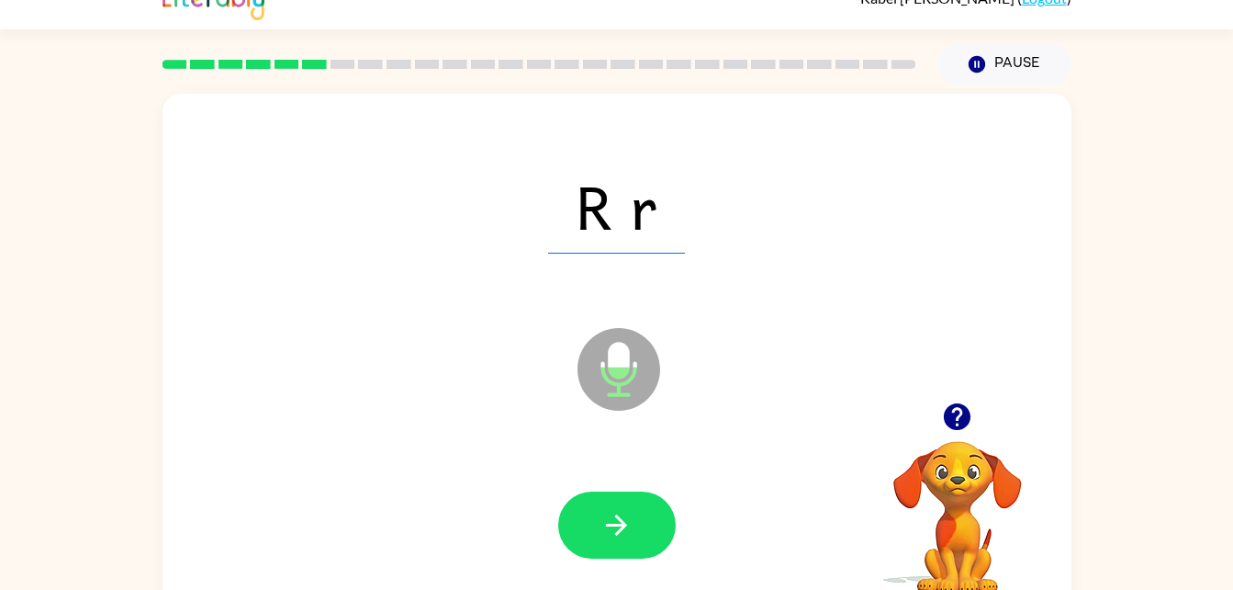
scroll to position [56, 0]
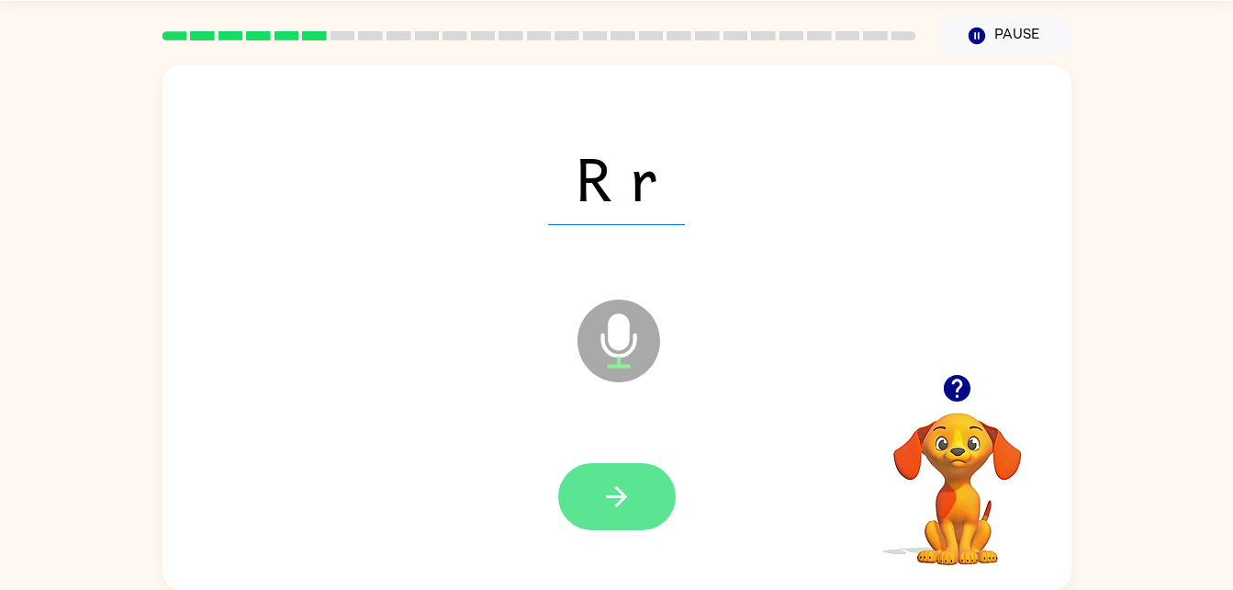
click at [592, 504] on button "button" at bounding box center [617, 496] width 118 height 67
click at [630, 489] on icon "button" at bounding box center [617, 496] width 32 height 32
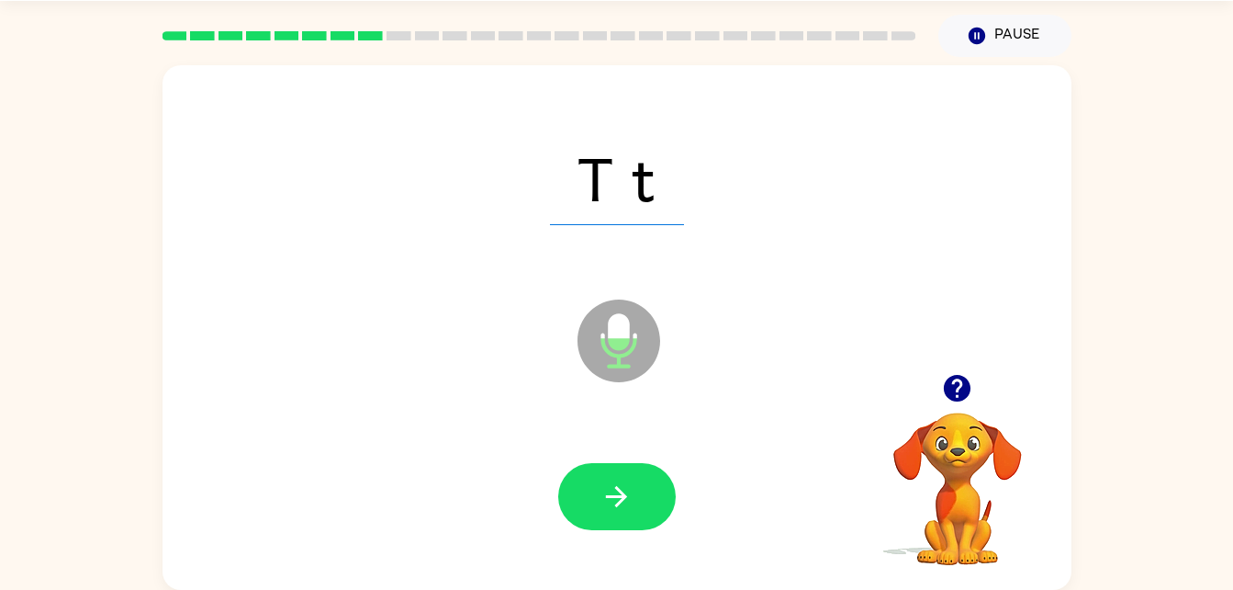
scroll to position [55, 0]
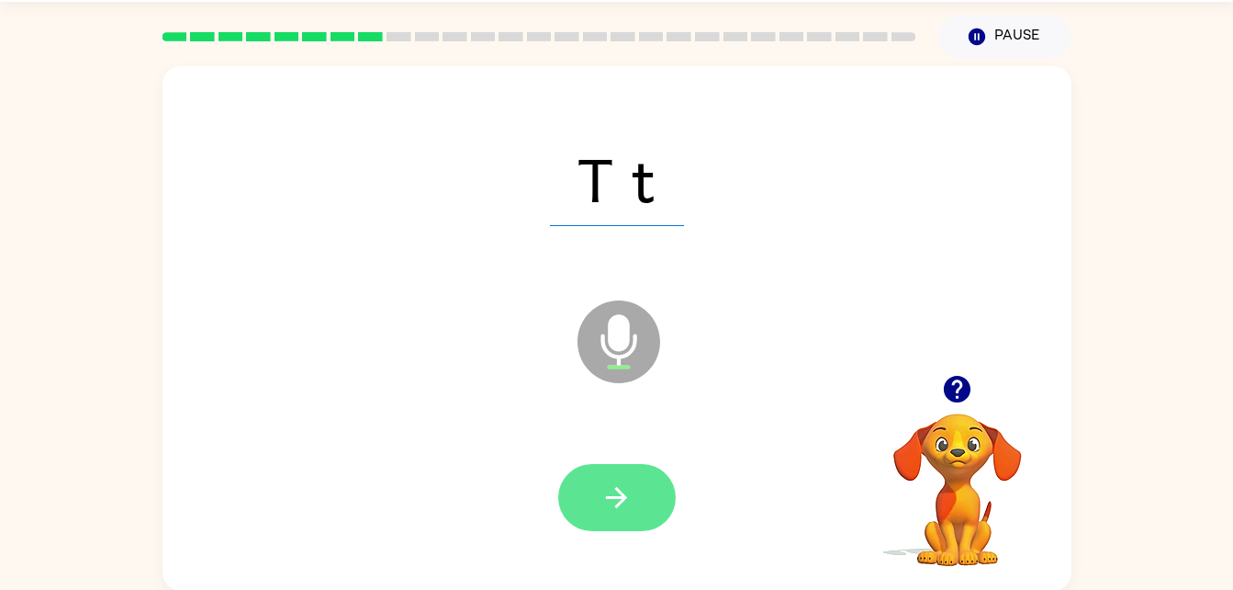
click at [618, 516] on button "button" at bounding box center [617, 497] width 118 height 67
click at [620, 508] on icon "button" at bounding box center [617, 497] width 32 height 32
click at [600, 518] on button "button" at bounding box center [617, 497] width 118 height 67
click at [611, 508] on icon "button" at bounding box center [617, 497] width 32 height 32
click at [611, 483] on icon "button" at bounding box center [617, 497] width 32 height 32
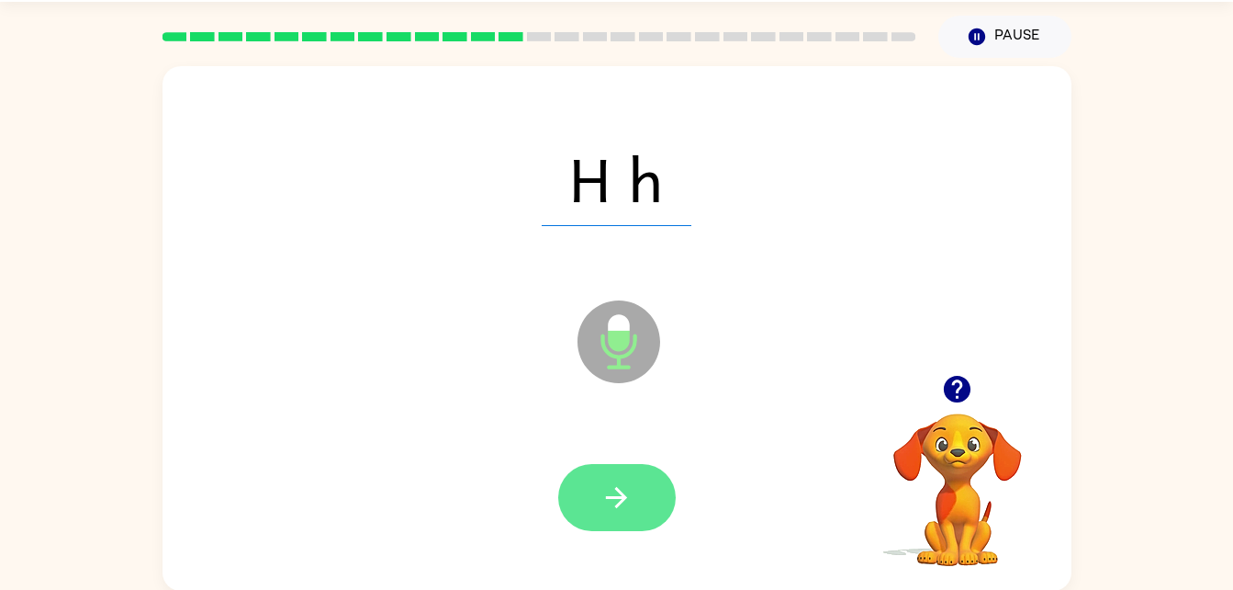
click at [623, 493] on icon "button" at bounding box center [616, 497] width 21 height 21
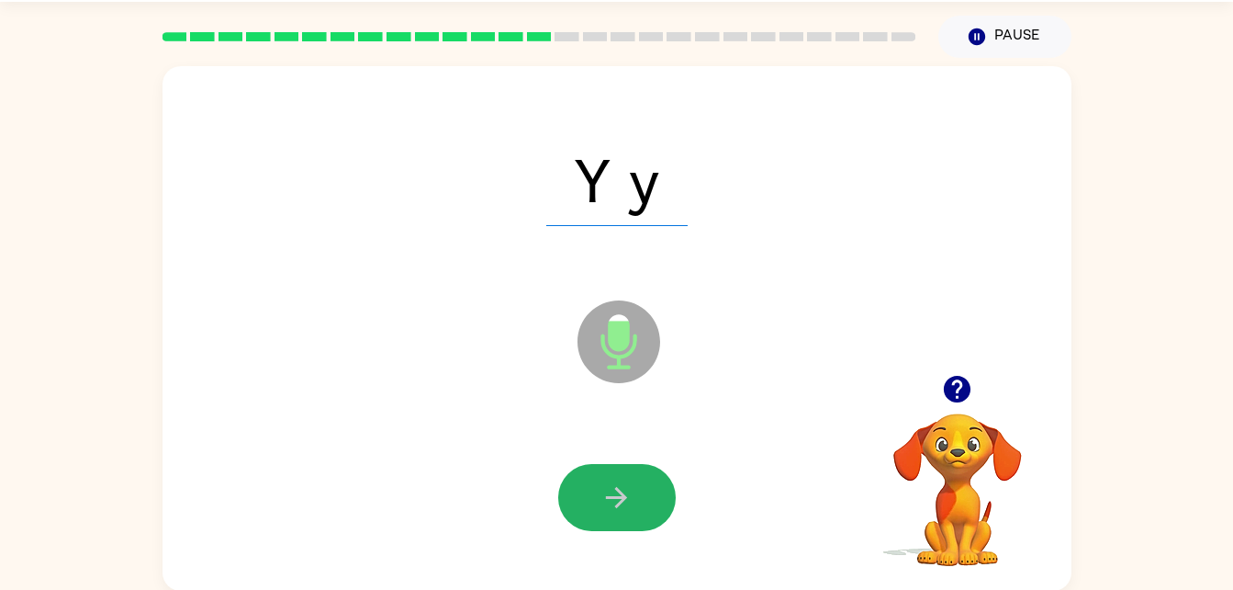
click at [619, 492] on icon "button" at bounding box center [616, 497] width 21 height 21
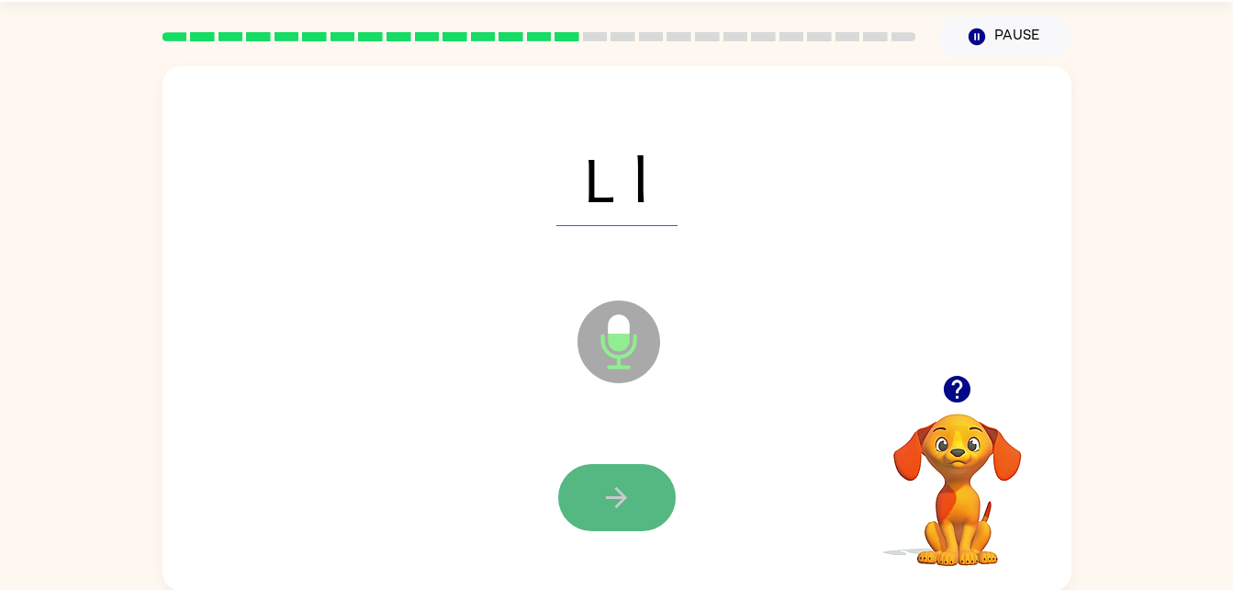
click at [619, 492] on icon "button" at bounding box center [616, 497] width 21 height 21
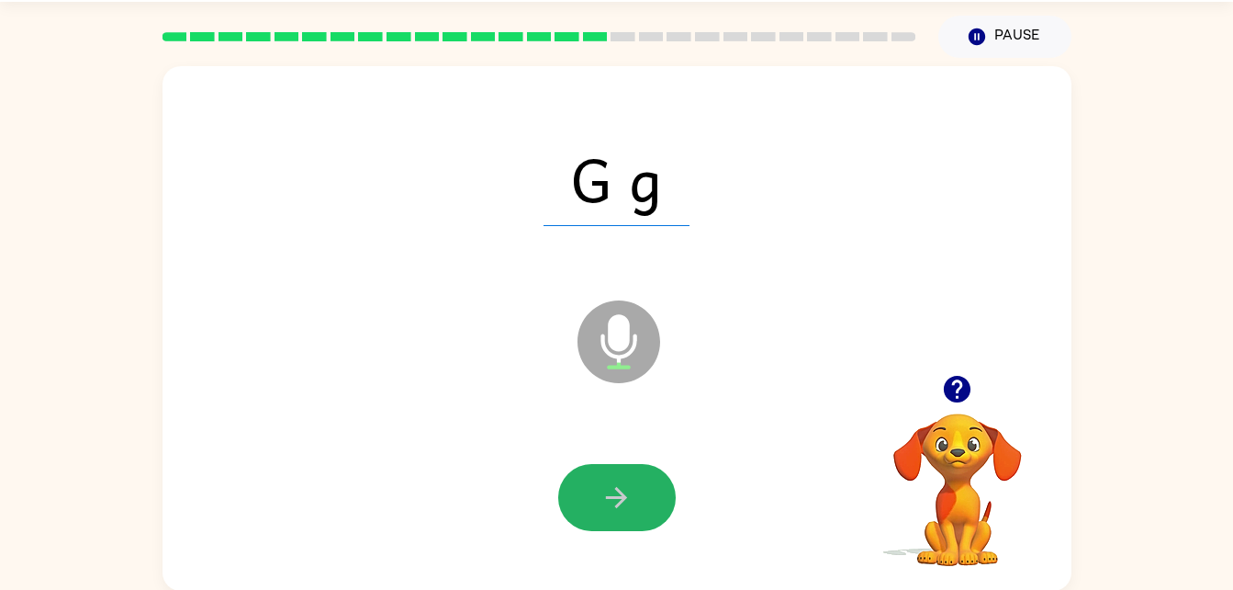
click at [619, 492] on icon "button" at bounding box center [616, 497] width 21 height 21
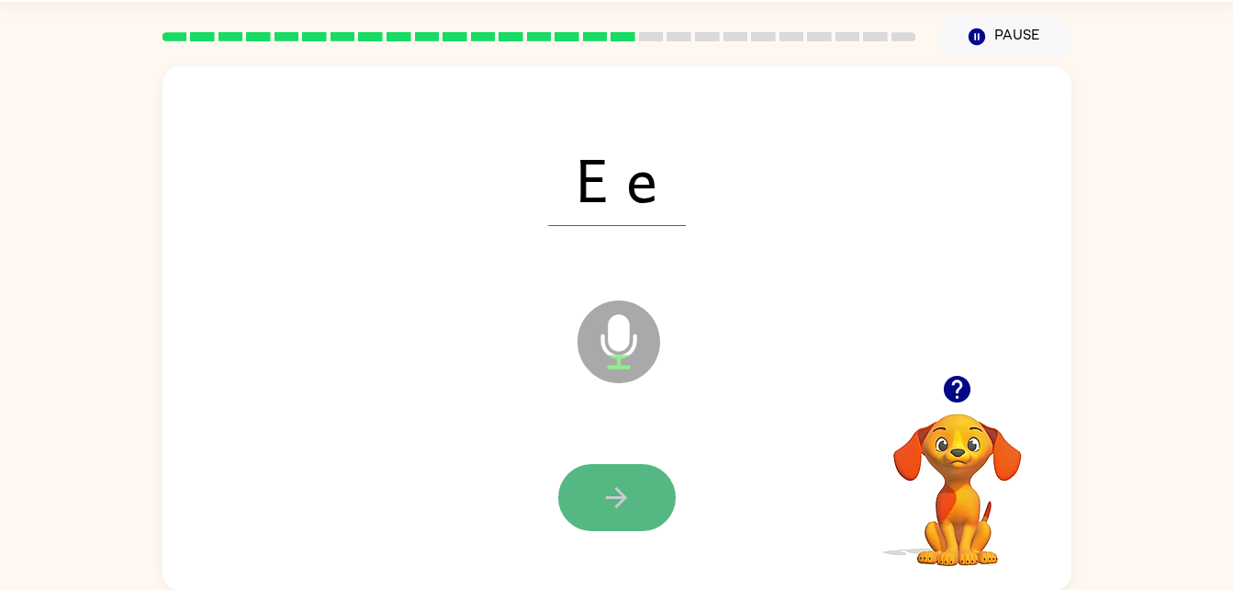
click at [619, 492] on icon "button" at bounding box center [616, 497] width 21 height 21
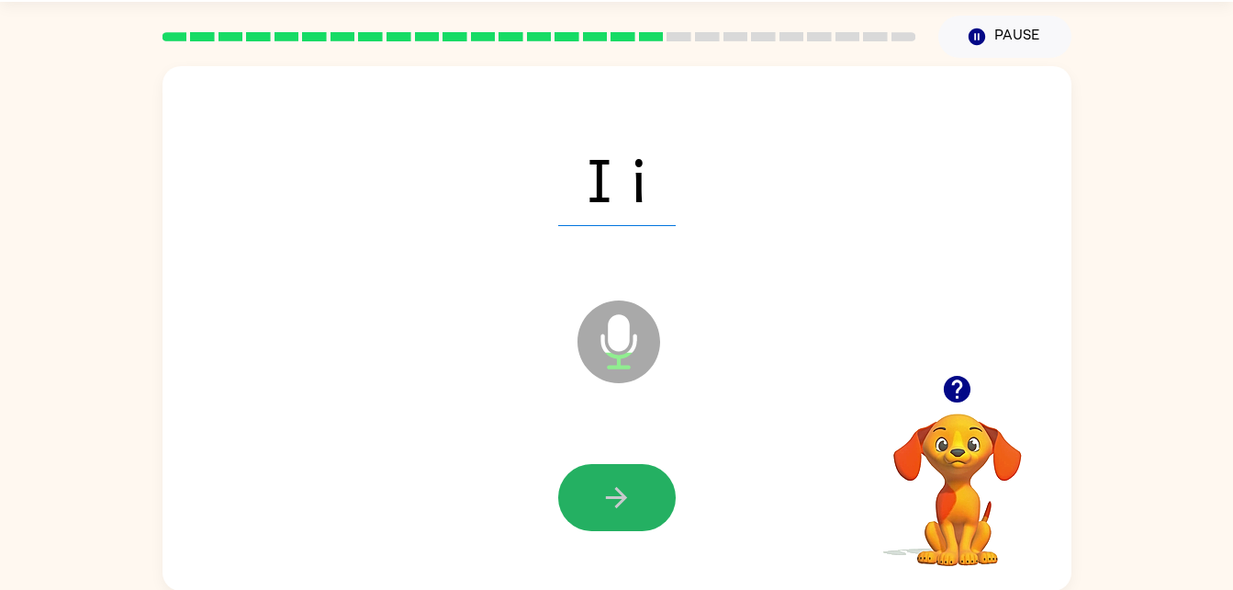
drag, startPoint x: 619, startPoint y: 492, endPoint x: 611, endPoint y: 470, distance: 23.5
click at [611, 470] on button "button" at bounding box center [617, 497] width 118 height 67
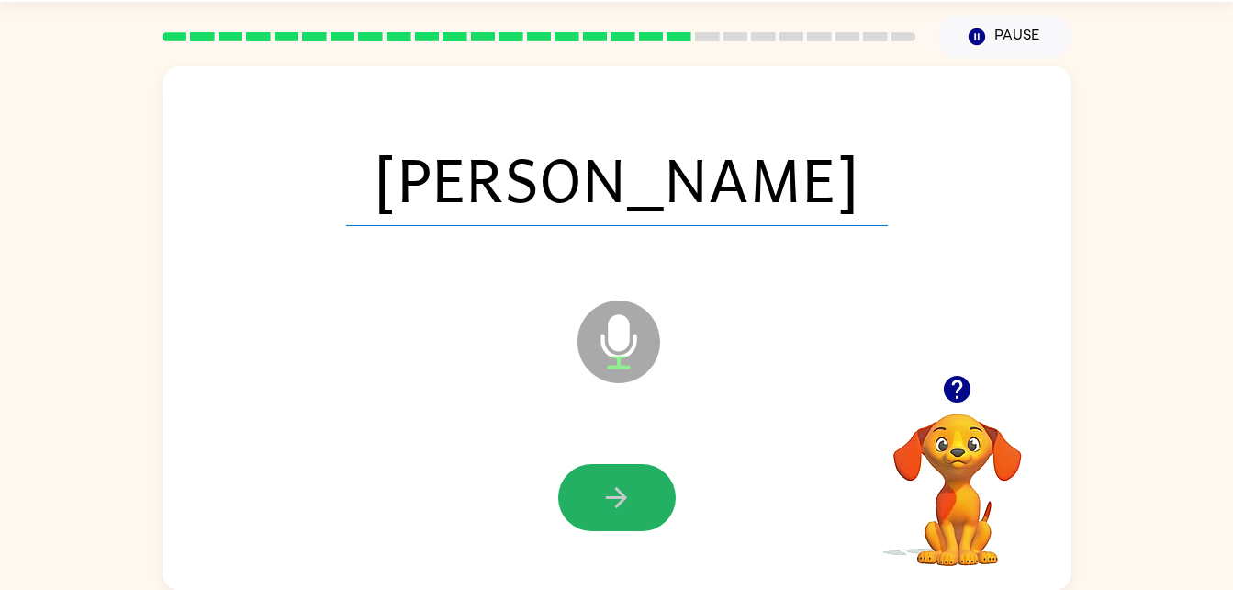
click at [611, 470] on button "button" at bounding box center [617, 497] width 118 height 67
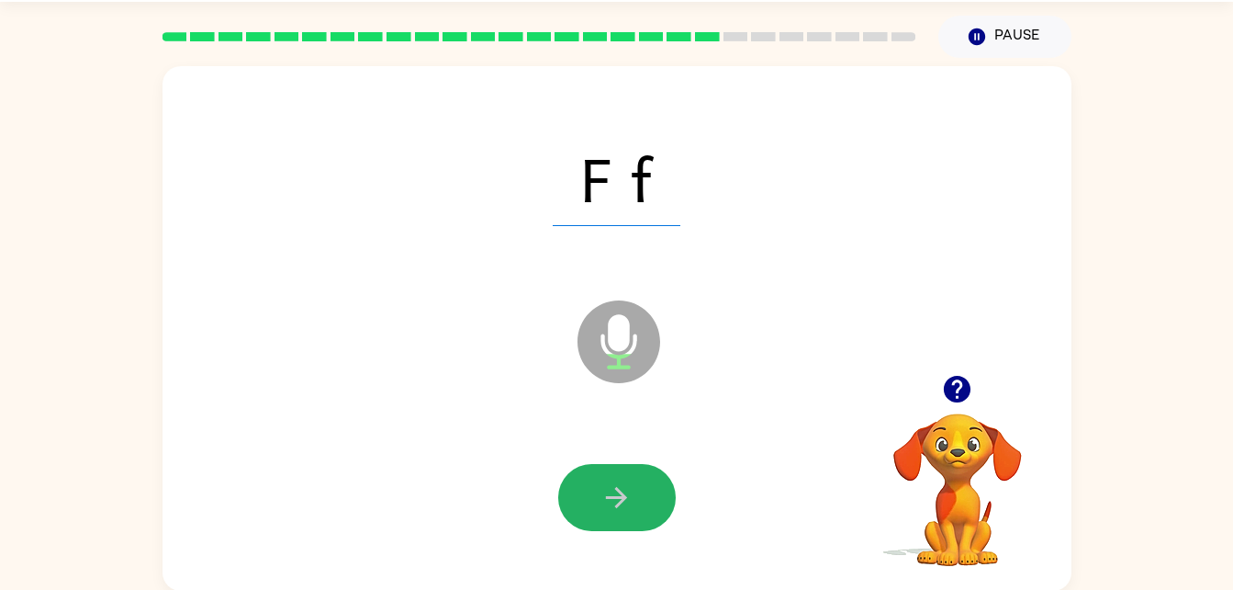
click at [611, 470] on button "button" at bounding box center [617, 497] width 118 height 67
click at [611, 492] on icon "button" at bounding box center [617, 497] width 32 height 32
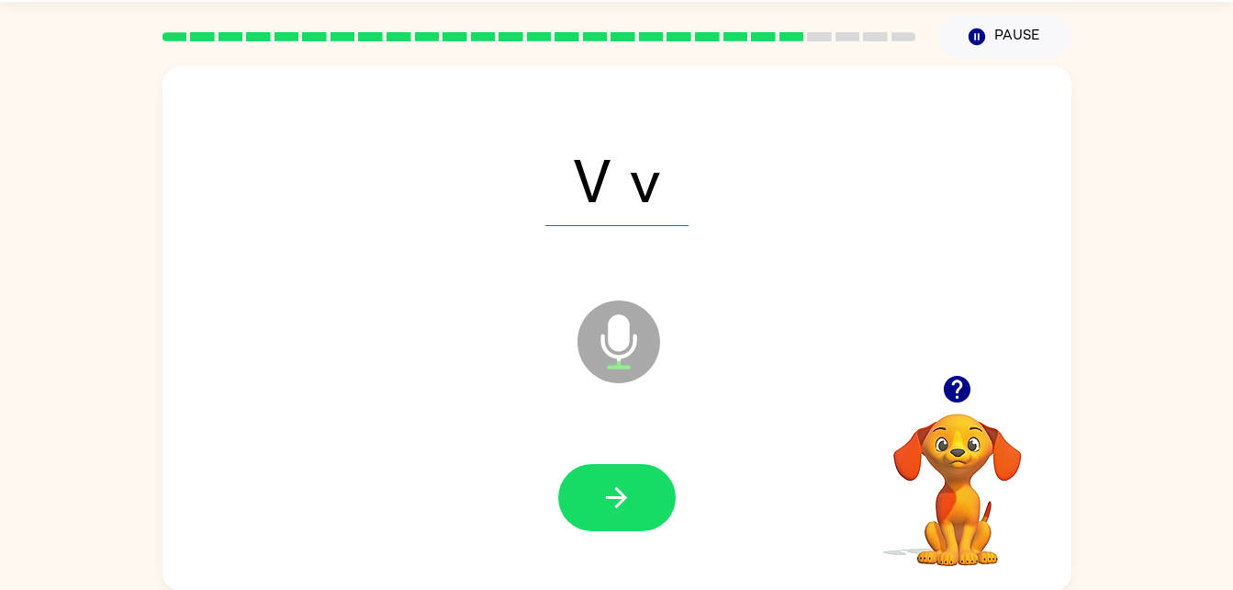
drag, startPoint x: 611, startPoint y: 492, endPoint x: 557, endPoint y: 571, distance: 95.3
click at [557, 571] on div at bounding box center [617, 497] width 872 height 151
click at [609, 507] on icon "button" at bounding box center [617, 497] width 32 height 32
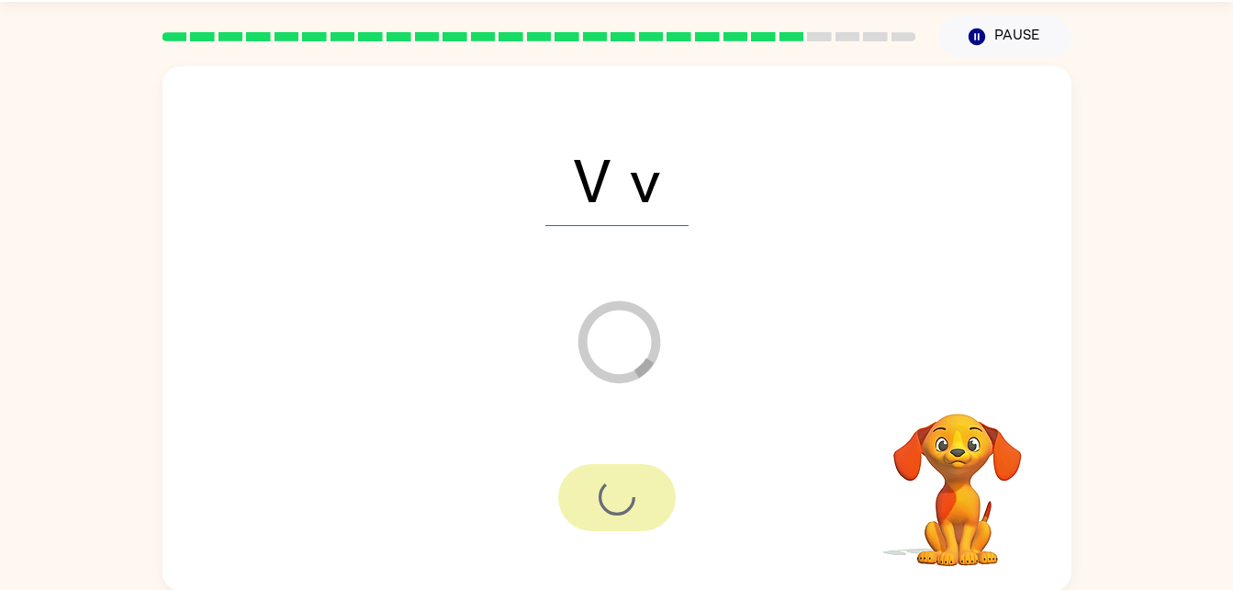
click at [606, 509] on div at bounding box center [617, 497] width 118 height 67
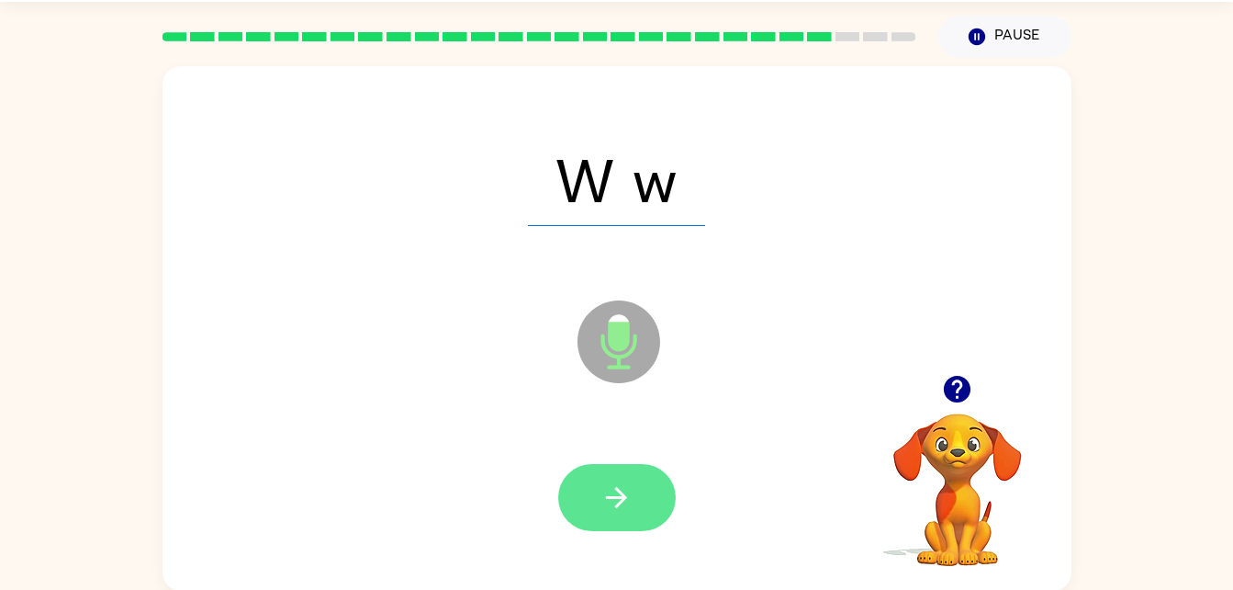
click at [606, 509] on icon "button" at bounding box center [617, 497] width 32 height 32
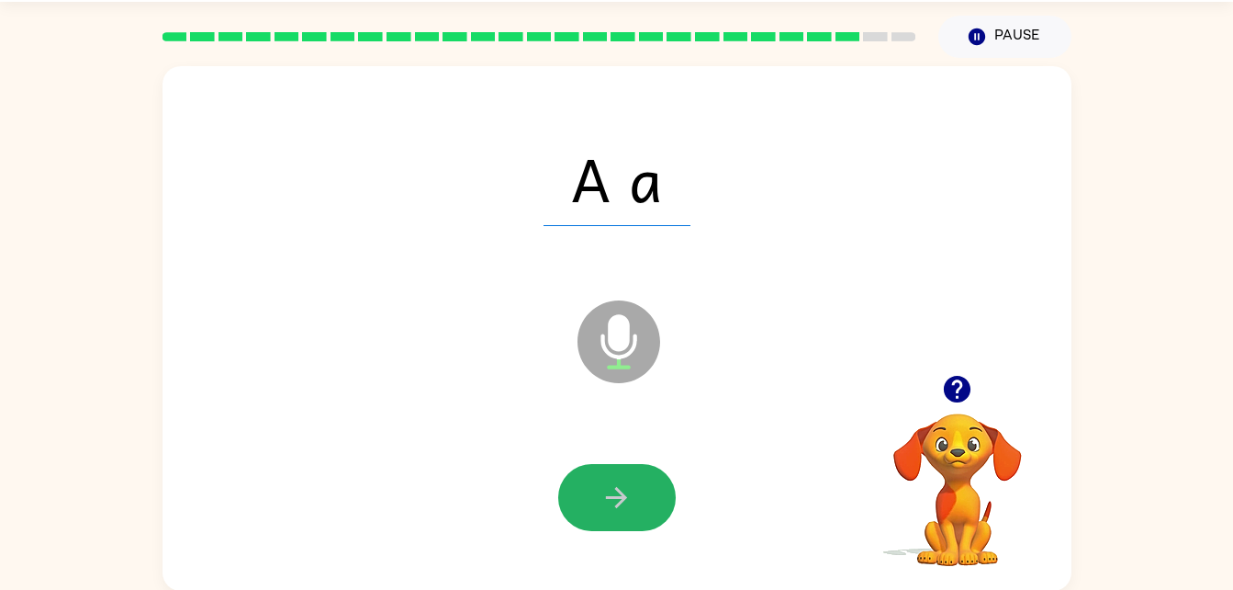
click at [606, 509] on icon "button" at bounding box center [617, 497] width 32 height 32
drag, startPoint x: 605, startPoint y: 507, endPoint x: 630, endPoint y: 606, distance: 102.2
click at [630, 589] on html "Kabel Reaves ( Logout ) Pause Pause N n Microphone The Microphone is here when …" at bounding box center [616, 268] width 1233 height 646
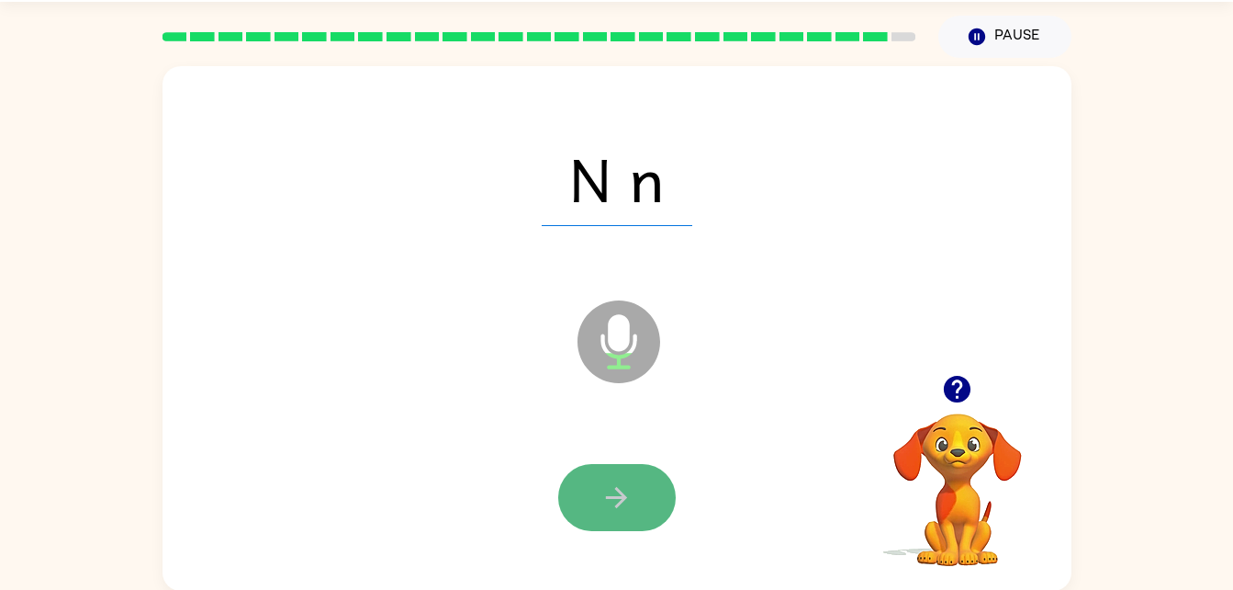
click at [620, 484] on icon "button" at bounding box center [617, 497] width 32 height 32
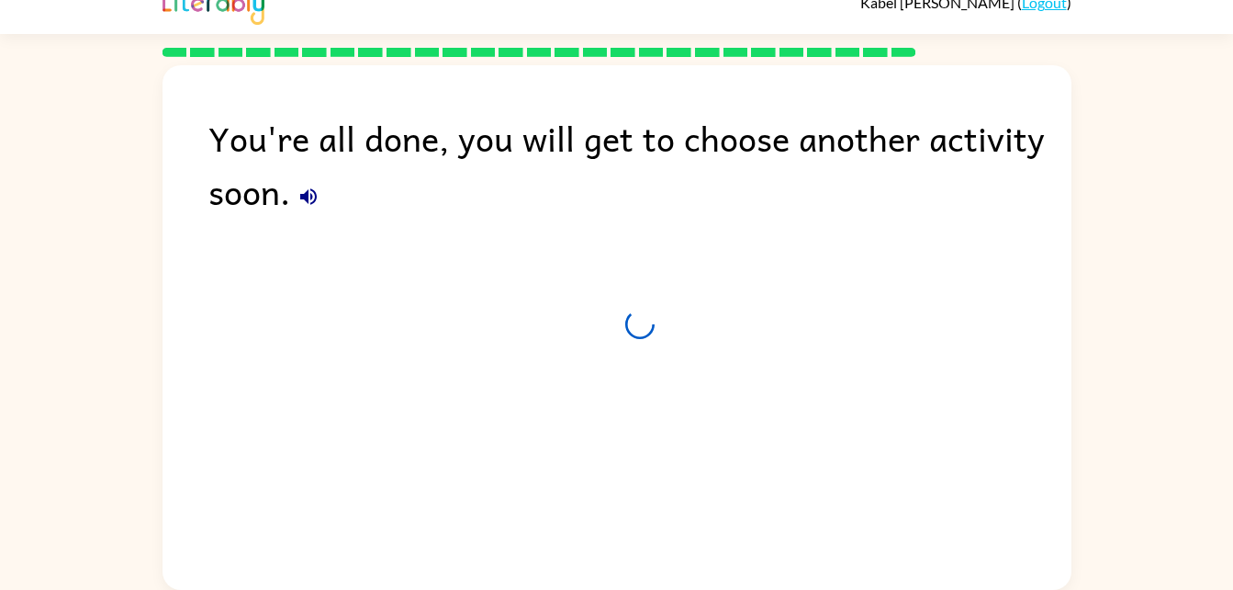
scroll to position [23, 0]
